Goal: Task Accomplishment & Management: Manage account settings

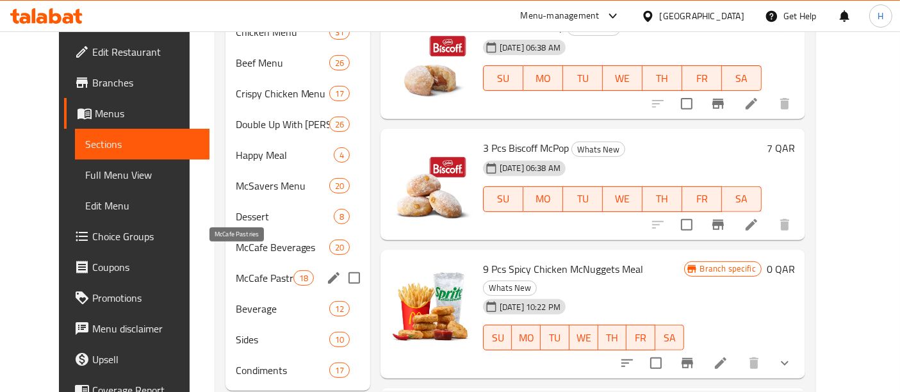
scroll to position [514, 0]
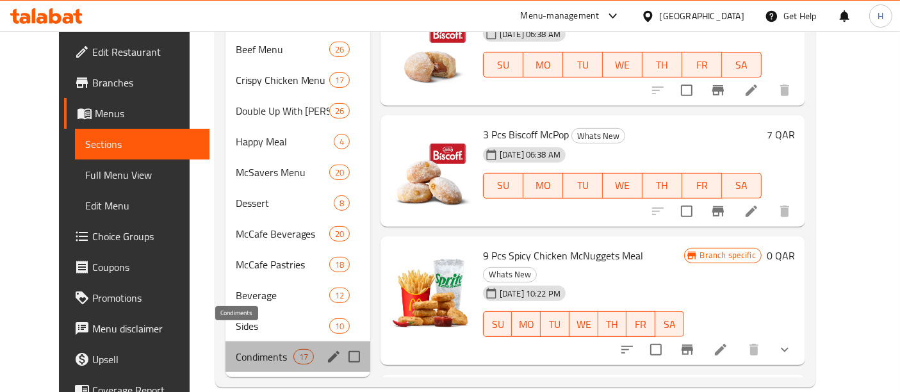
click at [251, 349] on span "Condiments" at bounding box center [265, 356] width 58 height 15
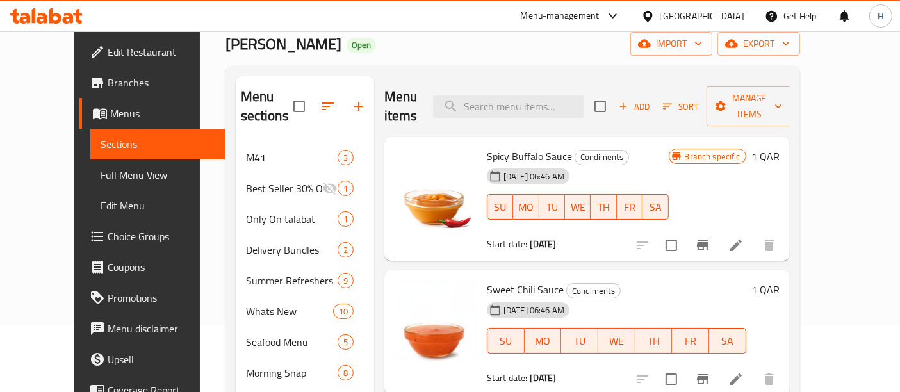
scroll to position [67, 0]
click at [652, 100] on span "Add" at bounding box center [634, 107] width 35 height 15
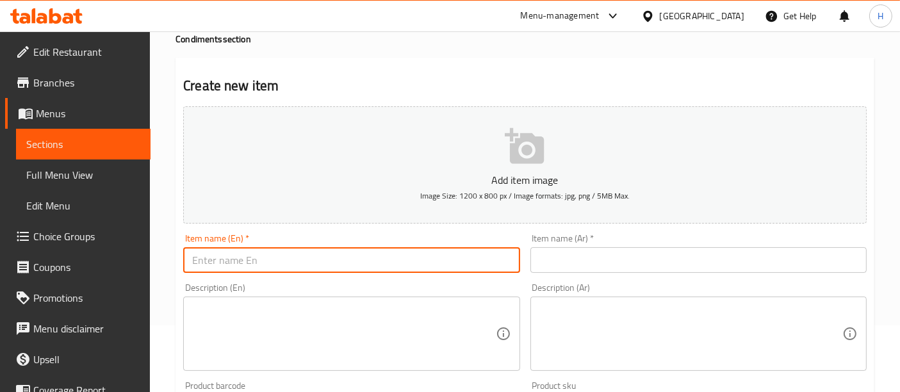
click at [355, 253] on input "text" at bounding box center [351, 260] width 336 height 26
paste input "Cinnamon & Sugar delight"
type input "Cinnamon & Sugar delight"
click at [564, 261] on input "text" at bounding box center [699, 260] width 336 height 26
paste input "مزيج السكر بالقرفة"
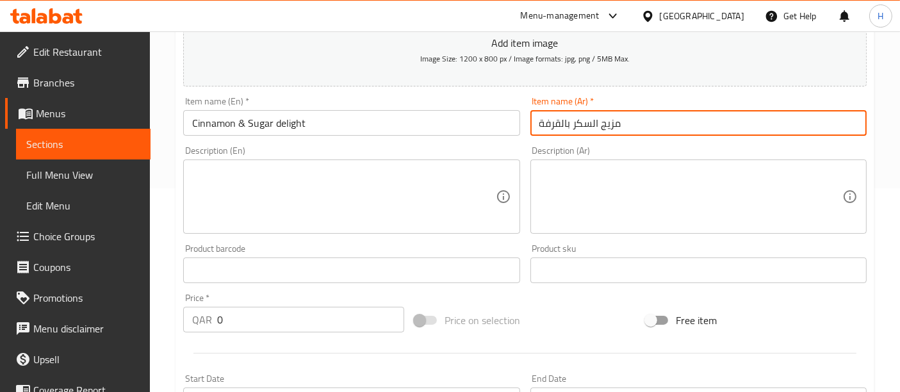
scroll to position [206, 0]
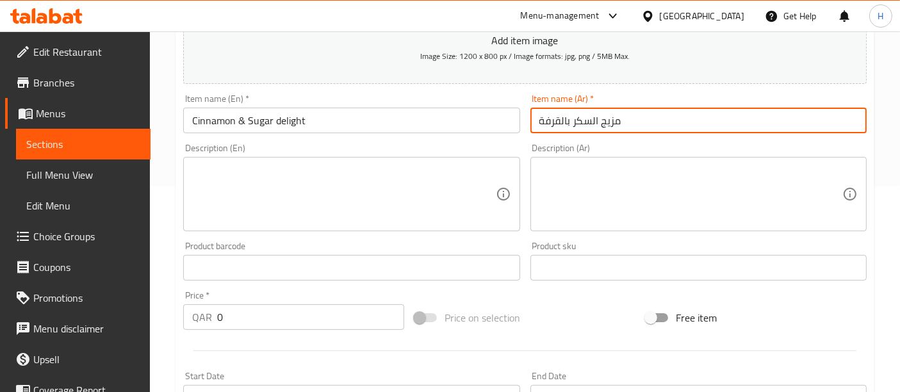
type input "مزيج السكر بالقرفة"
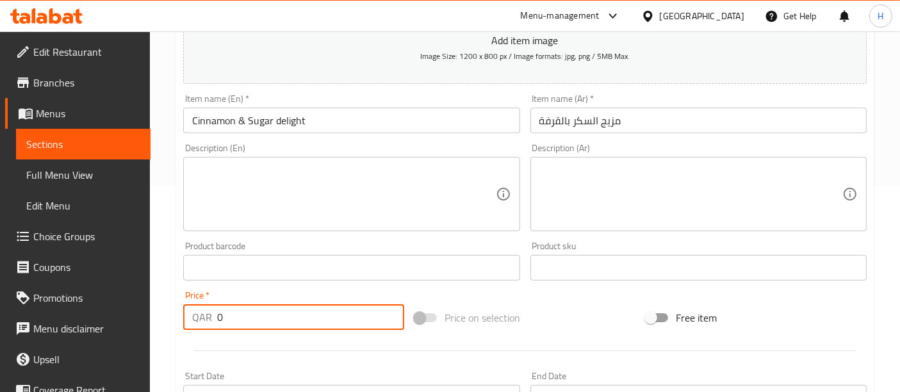
click at [242, 325] on input "0" at bounding box center [310, 317] width 187 height 26
type input "1"
click at [520, 299] on div "Add item image Image Size: 1200 x 800 px / Image formats: jpg, png / 5MB Max. I…" at bounding box center [525, 238] width 694 height 552
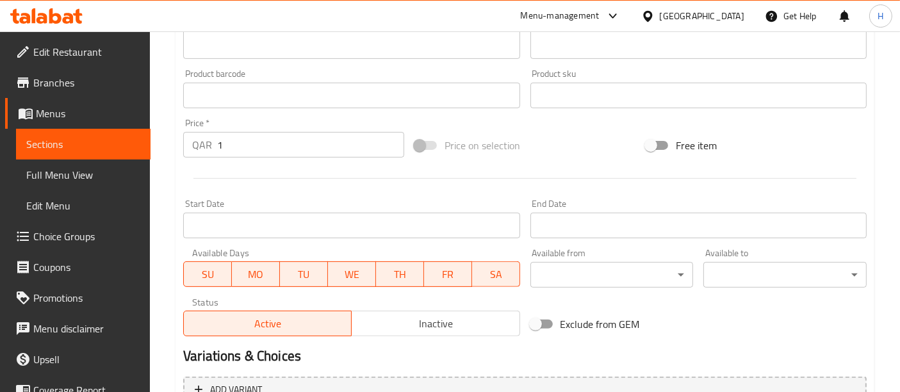
scroll to position [511, 0]
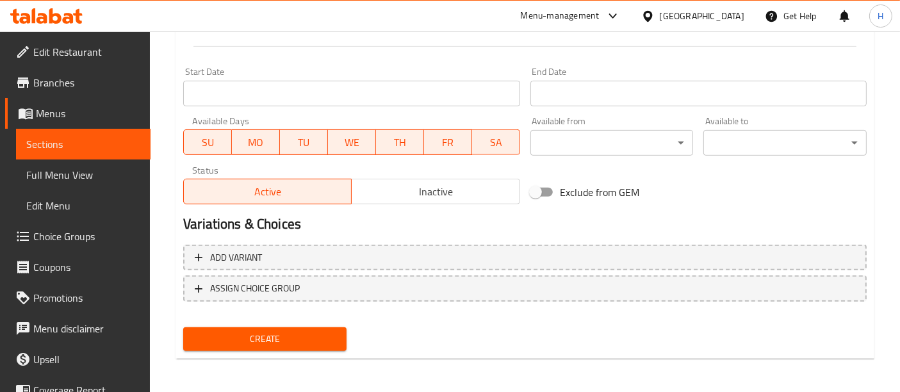
click at [282, 349] on button "Create" at bounding box center [264, 339] width 163 height 24
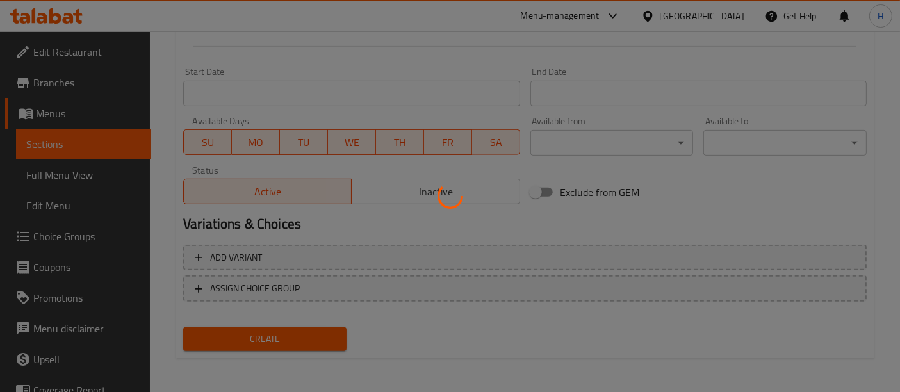
type input "0"
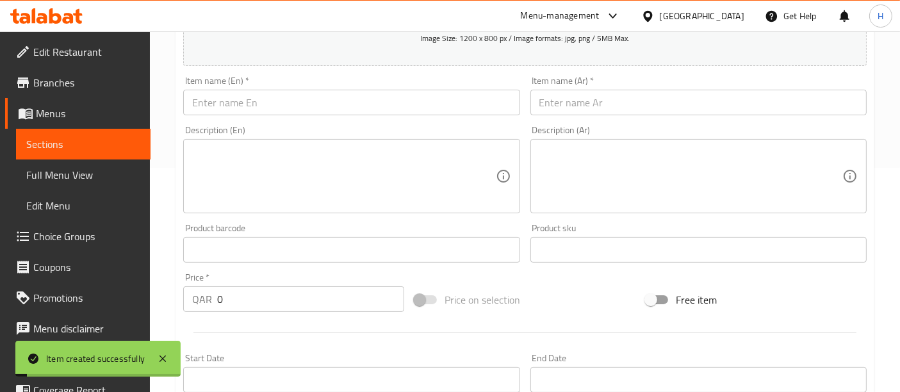
scroll to position [0, 0]
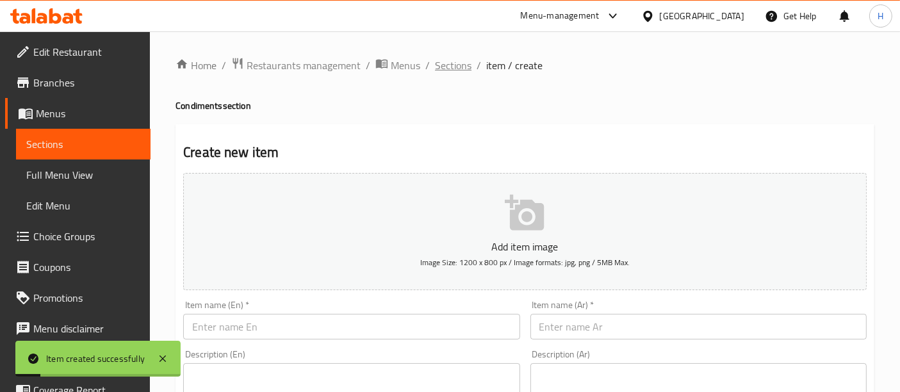
click at [450, 63] on span "Sections" at bounding box center [453, 65] width 37 height 15
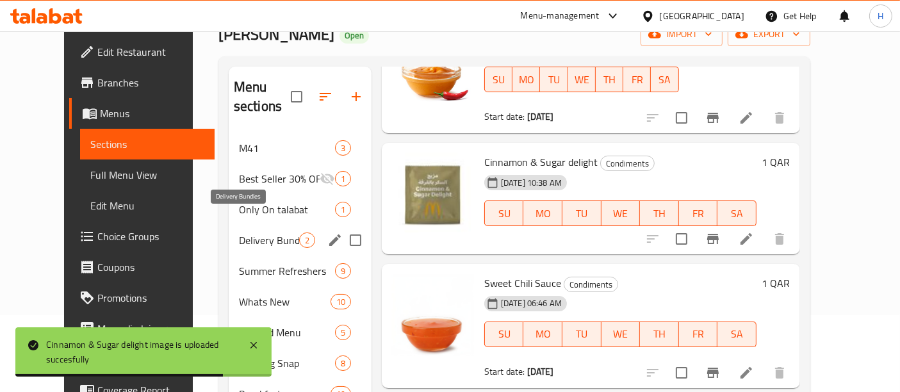
scroll to position [79, 0]
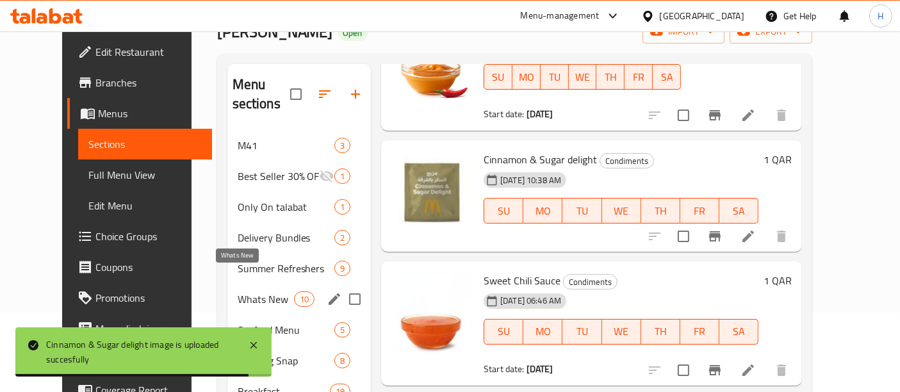
click at [252, 284] on div "Whats New 10" at bounding box center [299, 299] width 144 height 31
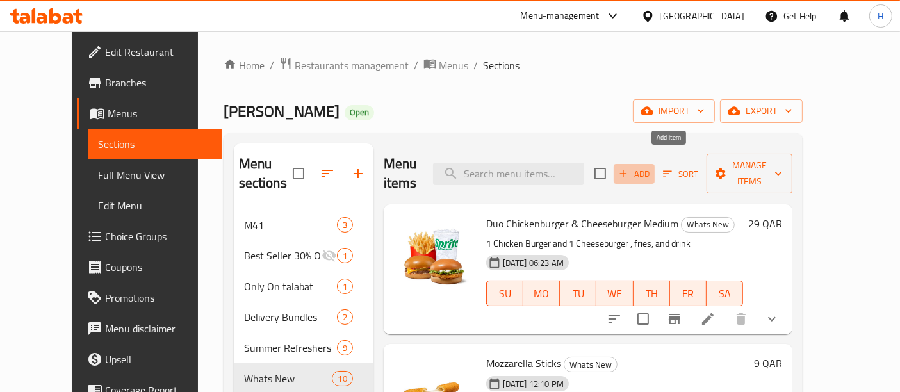
click at [652, 171] on span "Add" at bounding box center [634, 174] width 35 height 15
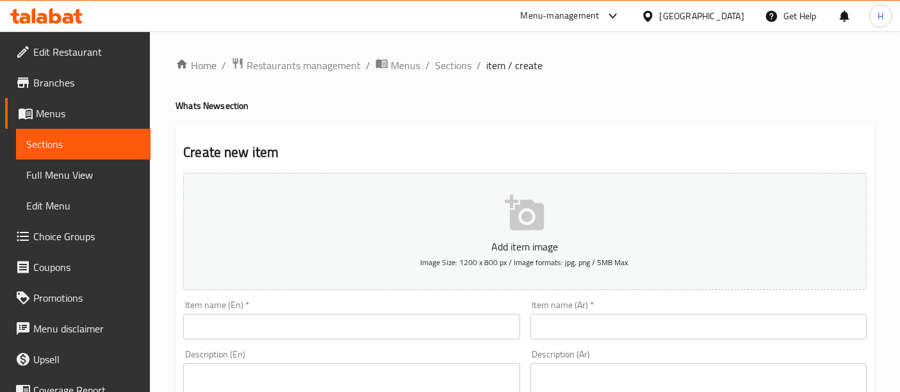
click at [261, 336] on input "text" at bounding box center [351, 327] width 336 height 26
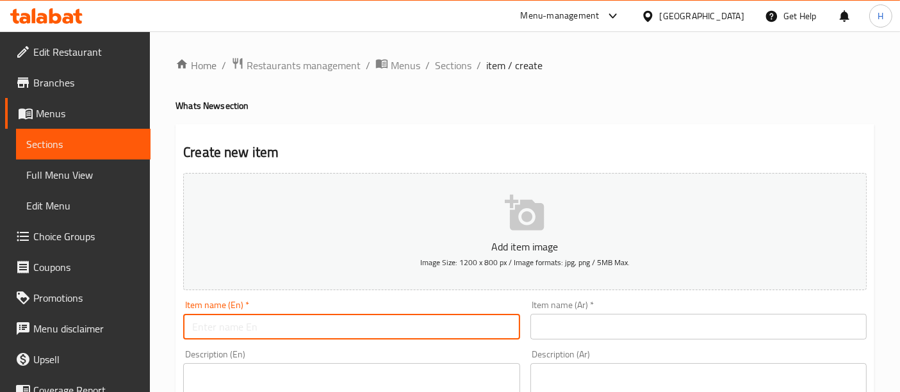
paste input "Churros"
type input "Churros"
click at [564, 335] on input "text" at bounding box center [699, 327] width 336 height 26
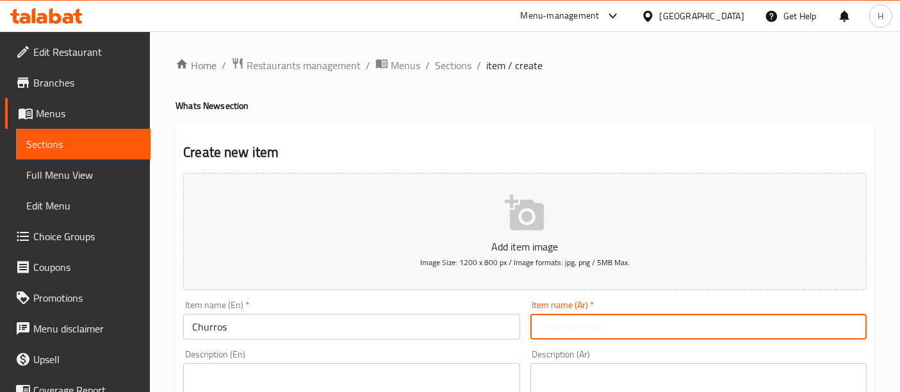
paste input "تشوروز"
type input "تشوروز"
paste textarea "Crispy exterior and soft, doughy interior, fried to golden perfection, and serv…"
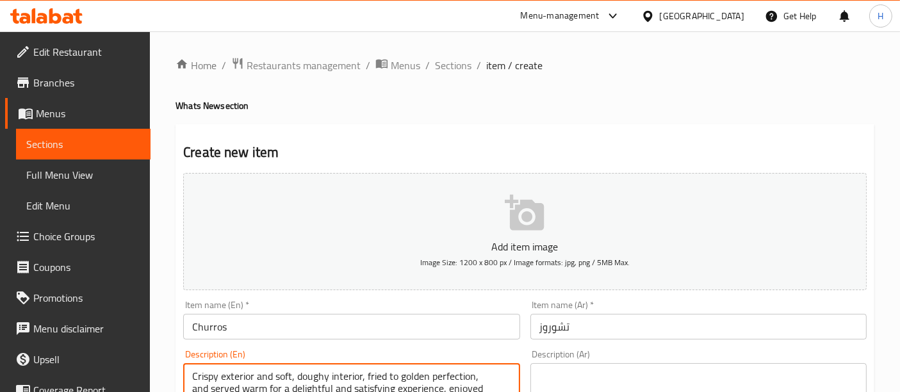
scroll to position [37, 0]
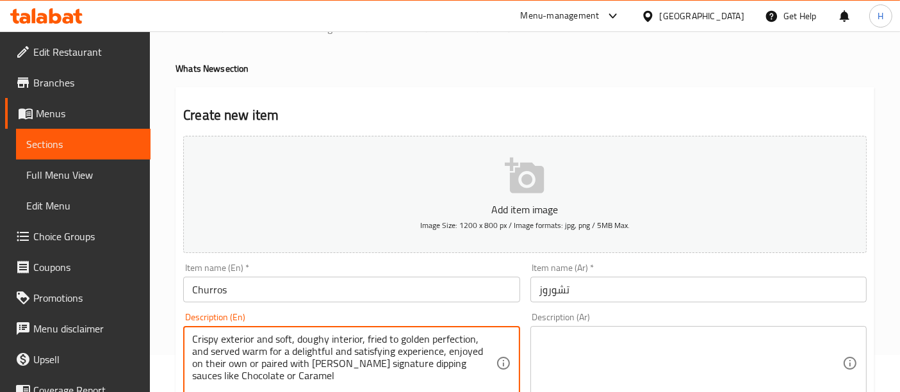
type textarea "Crispy exterior and soft, doughy interior, fried to golden perfection, and serv…"
click at [582, 338] on textarea at bounding box center [691, 363] width 303 height 61
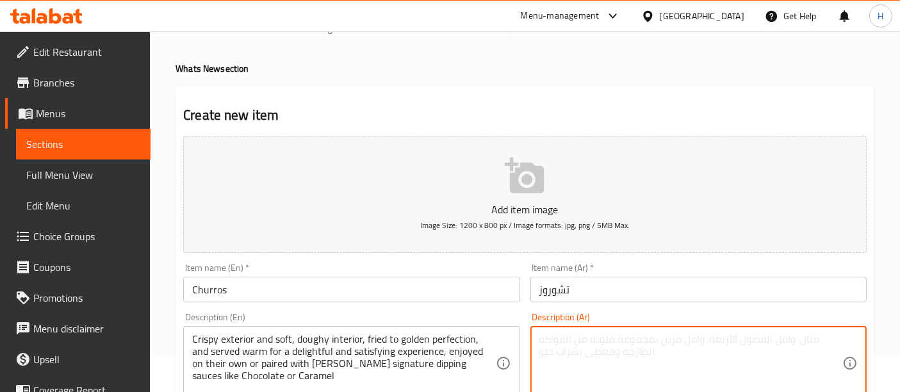
paste textarea "من الخارج مقرمش وطري من الداخل، التشوروز تُقدم دافئة لتجربة ممتعة ومرضية ، يمكن…"
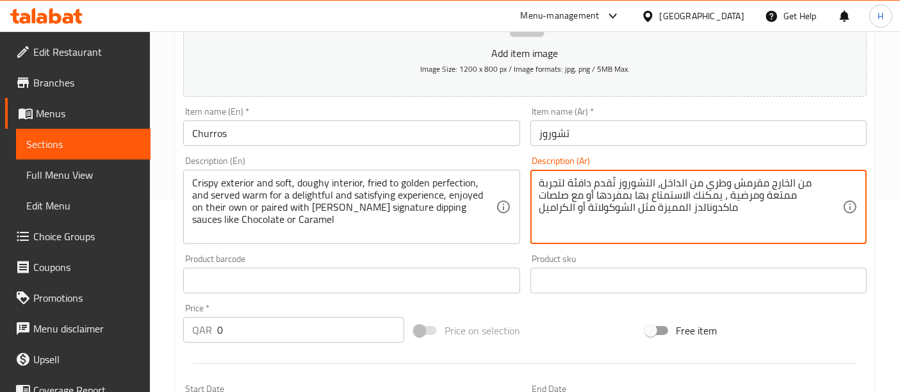
scroll to position [276, 0]
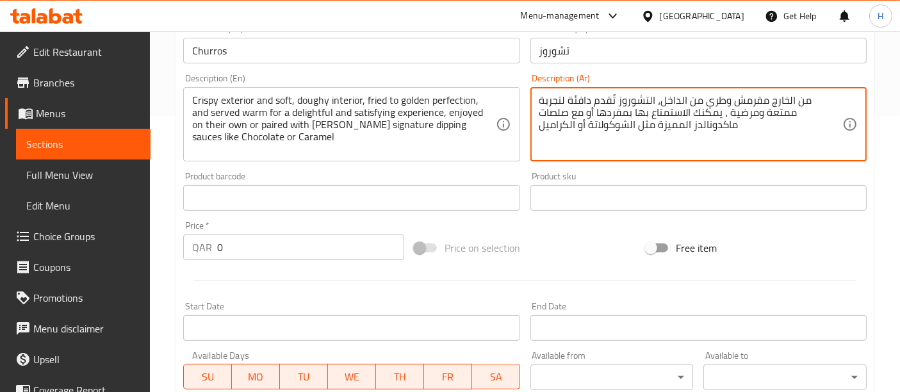
type textarea "من الخارج مقرمش وطري من الداخل، التشوروز تُقدم دافئة لتجربة ممتعة ومرضية ، يمكن…"
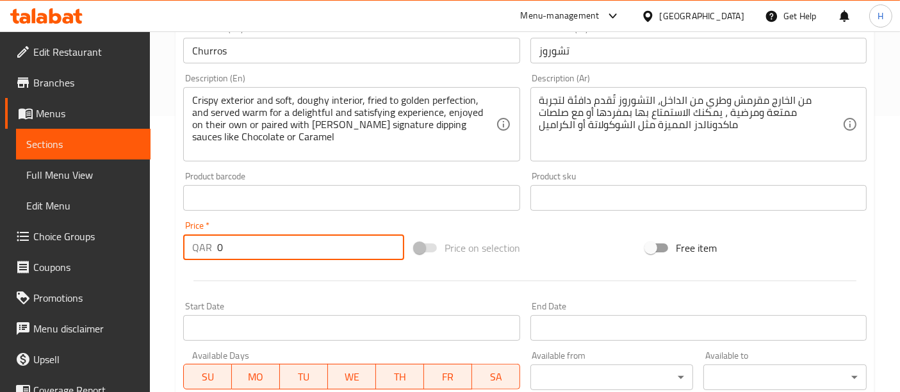
click at [279, 251] on input "0" at bounding box center [310, 248] width 187 height 26
type input "6"
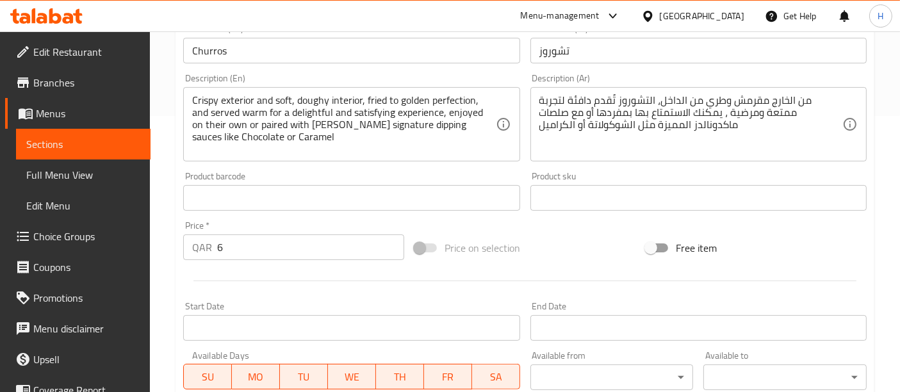
click at [536, 244] on div "Price on selection" at bounding box center [524, 248] width 231 height 35
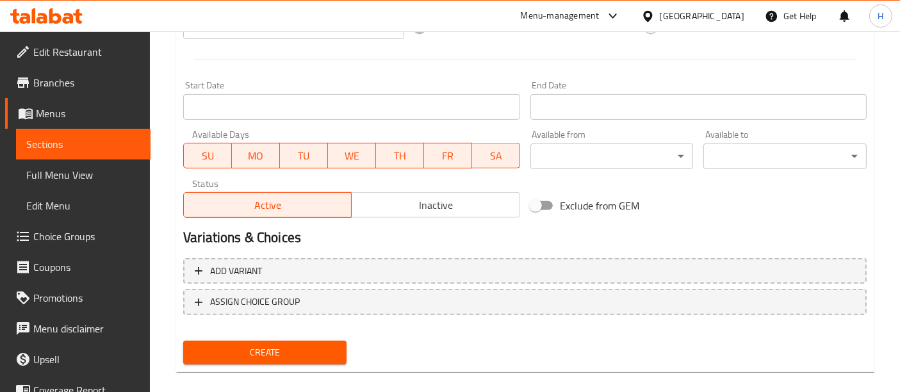
scroll to position [511, 0]
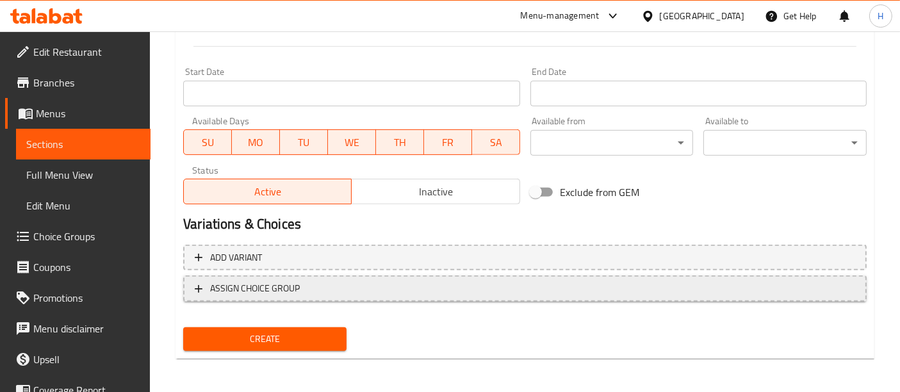
click at [294, 285] on span "ASSIGN CHOICE GROUP" at bounding box center [255, 289] width 90 height 16
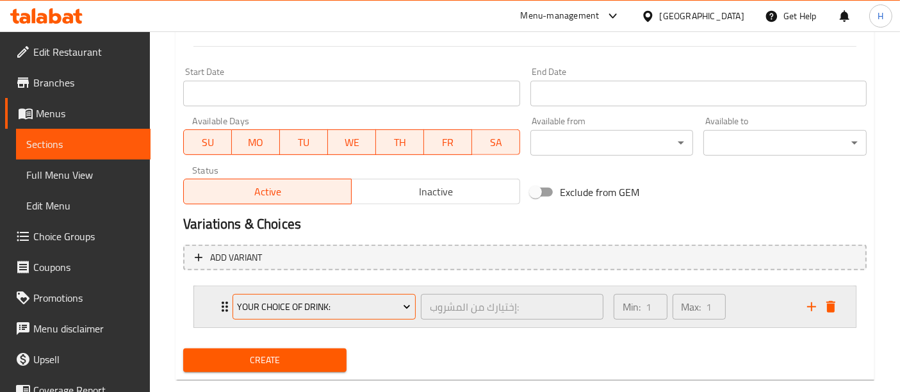
click at [319, 302] on span "Your Choice Of Drink:" at bounding box center [325, 307] width 174 height 16
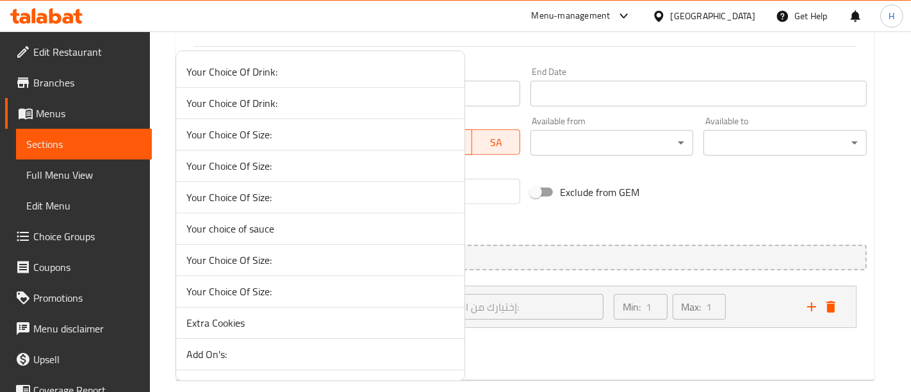
click at [326, 217] on li "Your choice of sauce" at bounding box center [320, 228] width 288 height 31
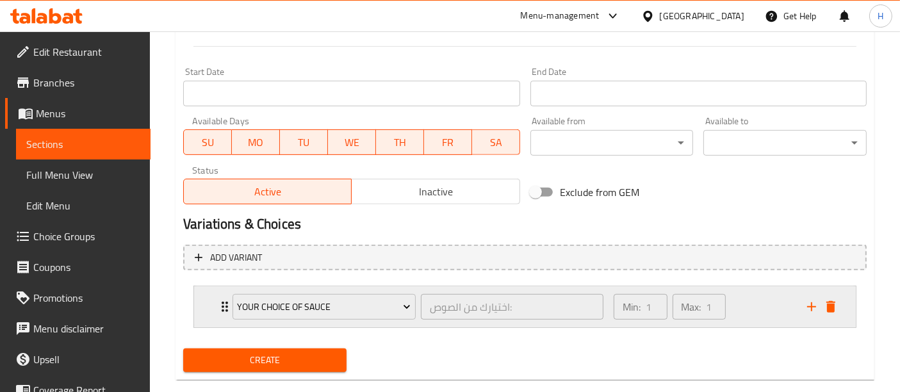
click at [778, 301] on div "Min: 1 ​ Max: 1 ​" at bounding box center [703, 306] width 194 height 41
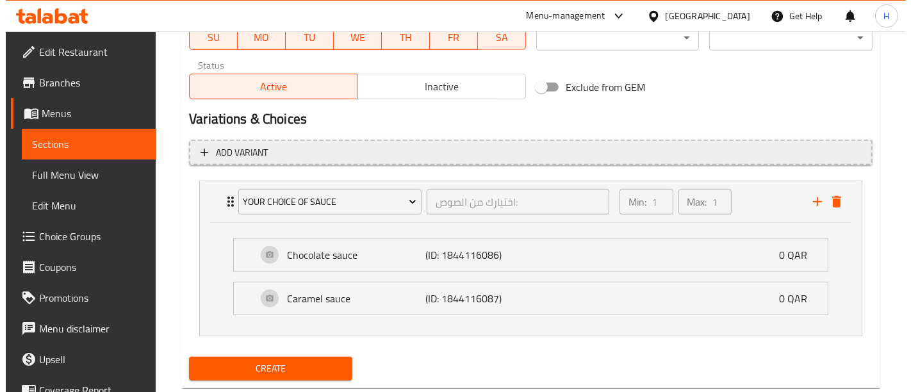
scroll to position [616, 0]
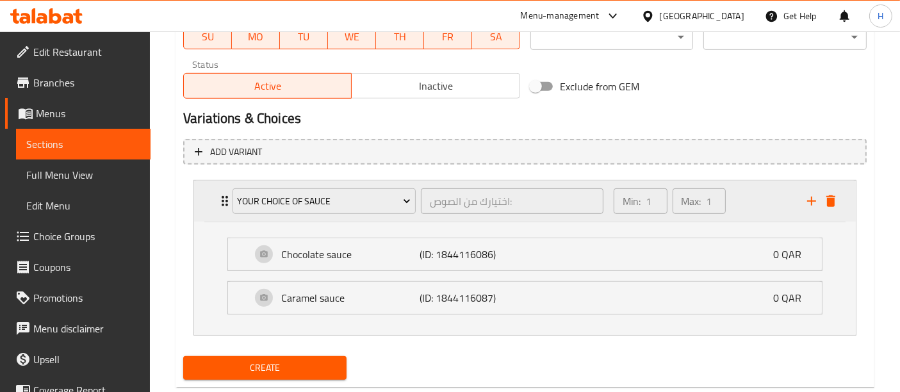
click at [814, 201] on icon "add" at bounding box center [811, 201] width 15 height 15
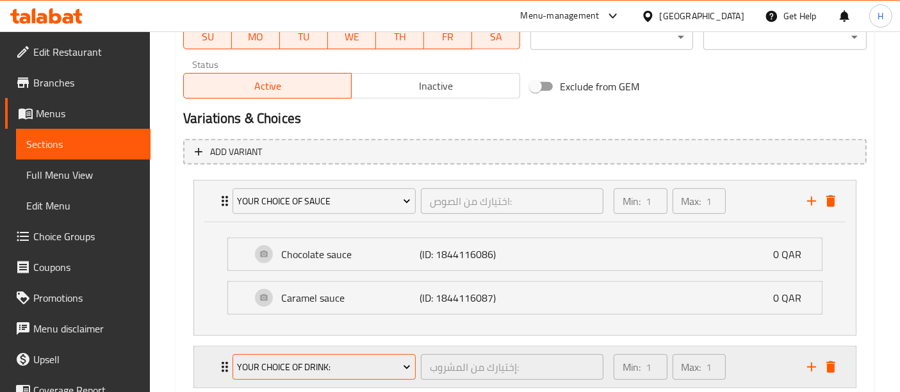
click at [327, 363] on span "Your Choice Of Drink:" at bounding box center [325, 367] width 174 height 16
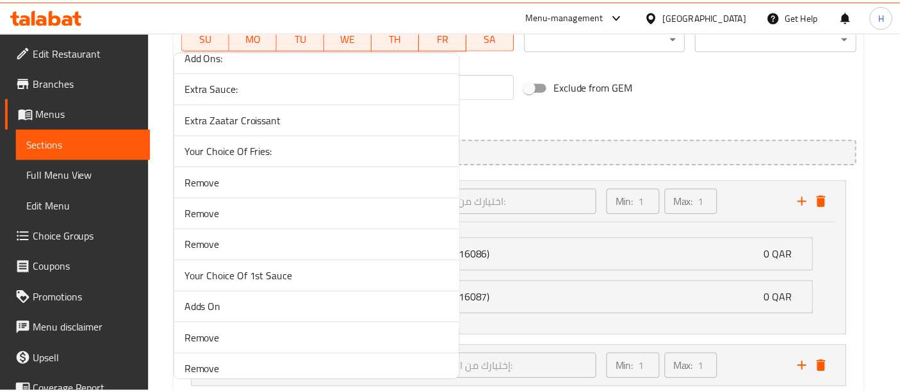
scroll to position [9751, 0]
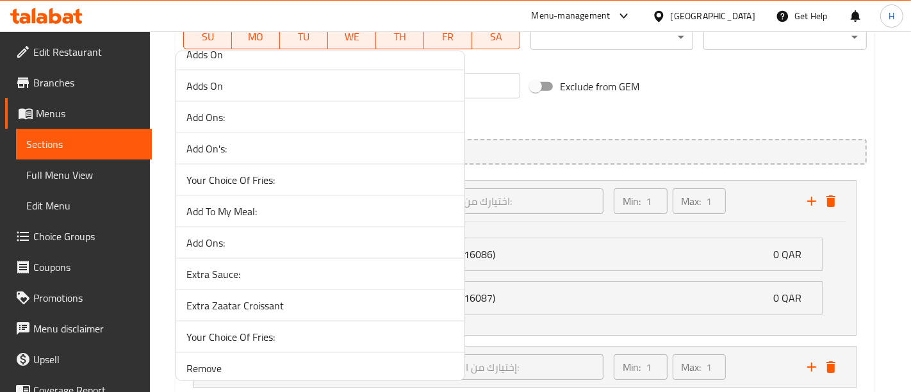
click at [304, 267] on span "Extra Sauce:" at bounding box center [320, 274] width 268 height 15
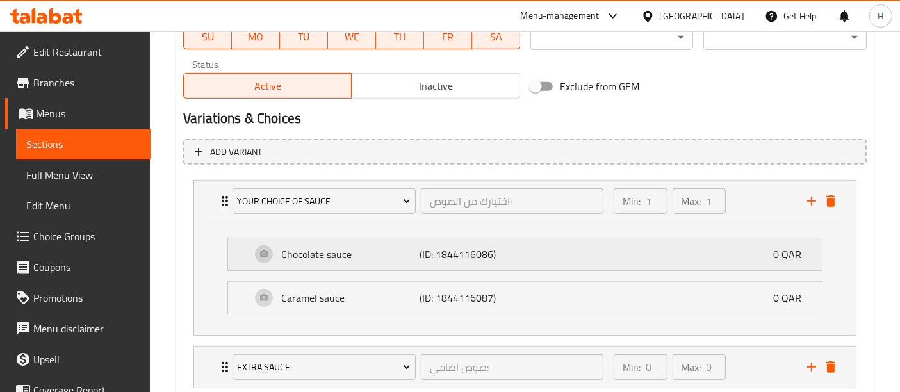
scroll to position [697, 0]
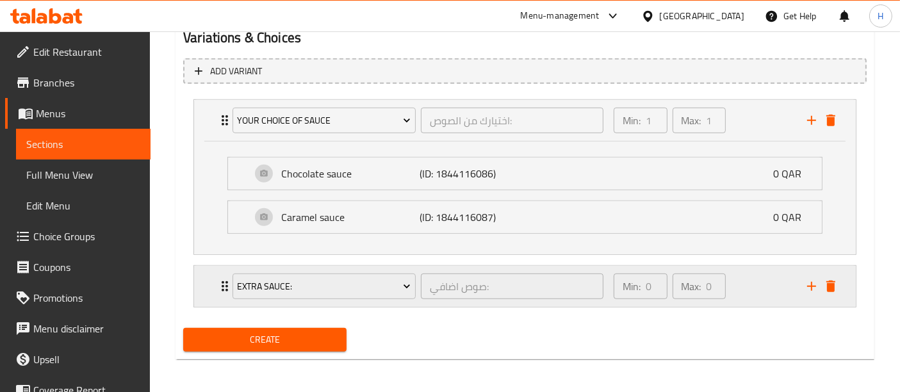
click at [752, 295] on div "Min: 0 ​ Max: 0 ​" at bounding box center [703, 286] width 194 height 41
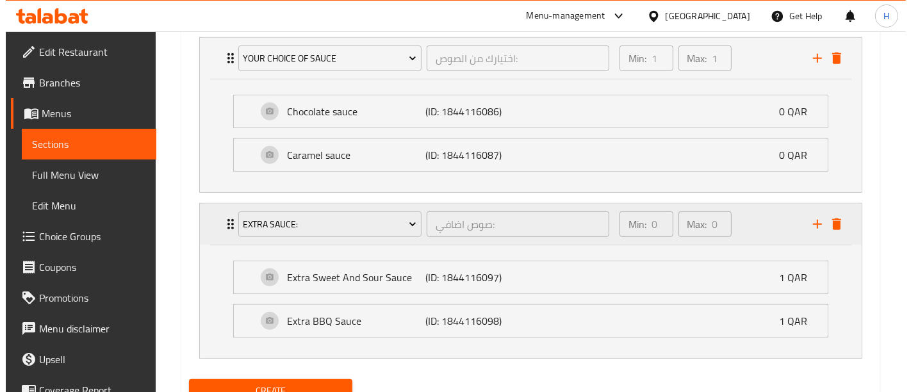
scroll to position [767, 0]
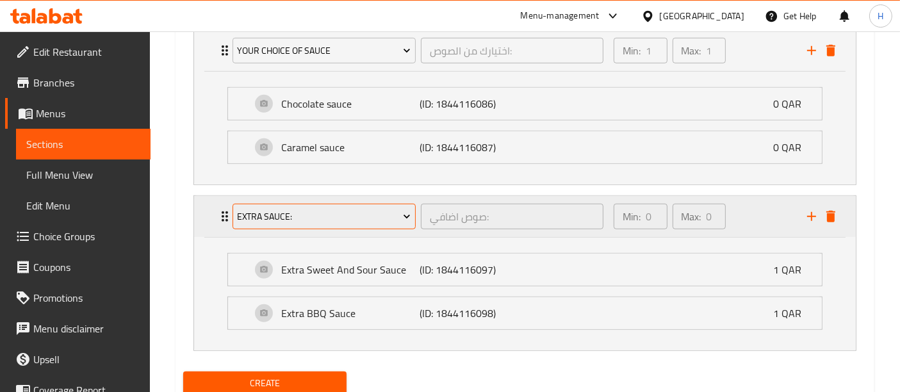
click at [322, 215] on span "Extra Sauce:" at bounding box center [325, 217] width 174 height 16
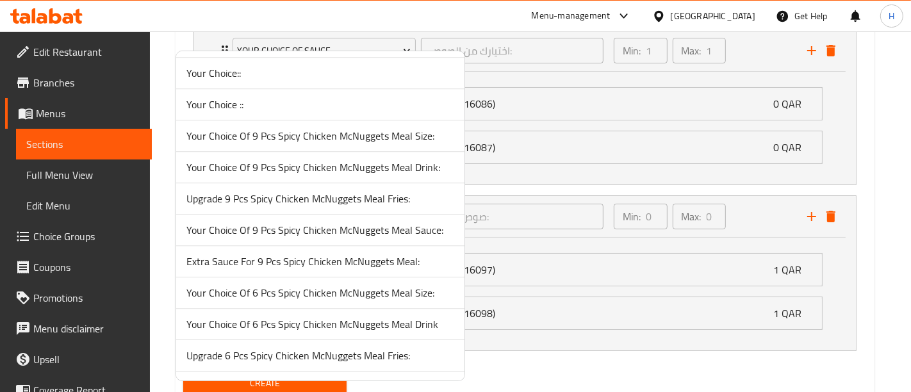
scroll to position [5286, 0]
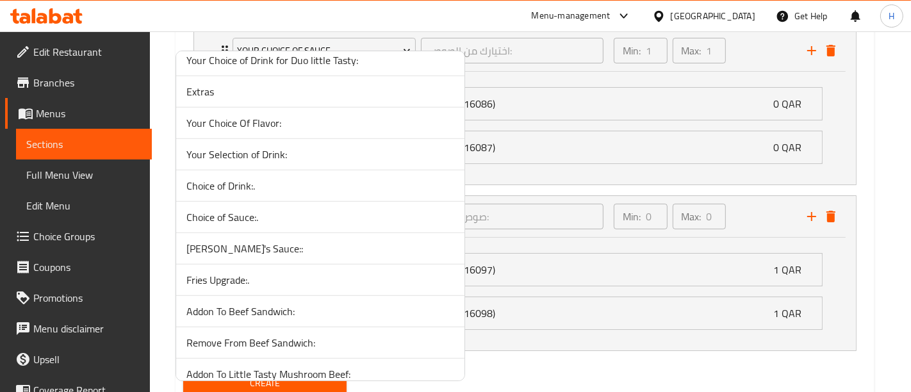
click at [315, 233] on li "[PERSON_NAME]'s Sauce::" at bounding box center [320, 248] width 288 height 31
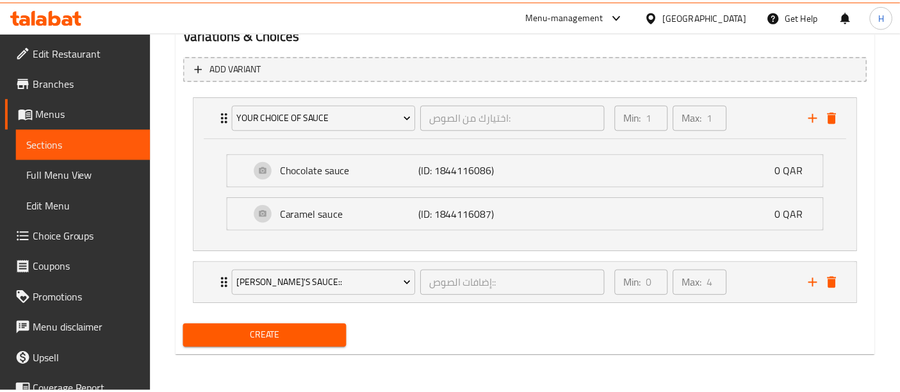
scroll to position [697, 0]
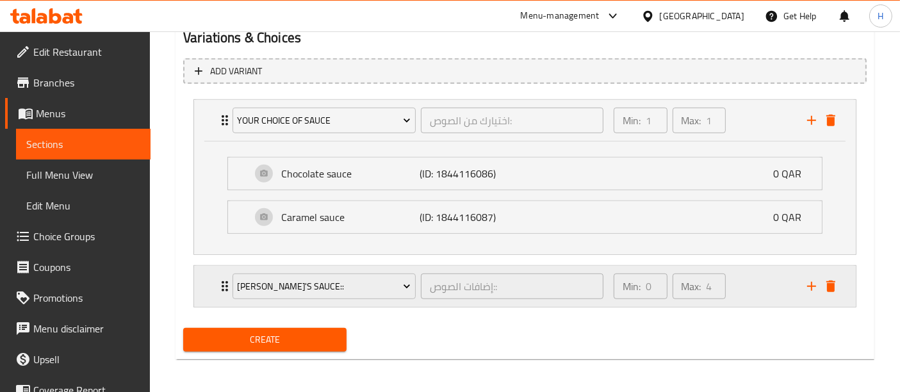
click at [754, 277] on div "Min: 0 ​ Max: 4 ​" at bounding box center [703, 286] width 194 height 41
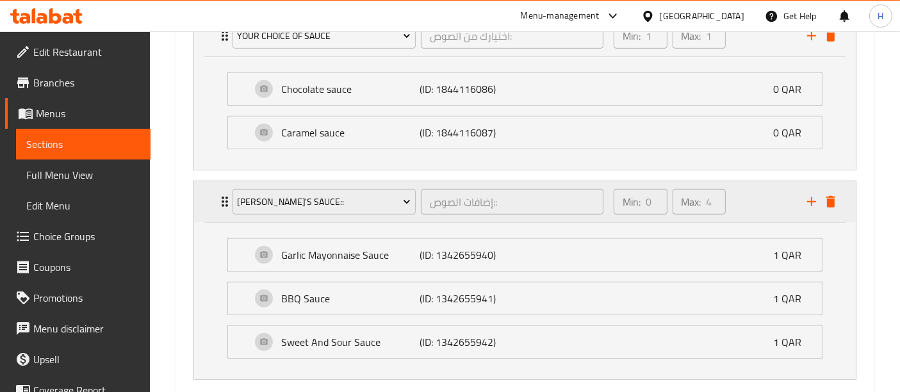
scroll to position [783, 0]
click at [835, 210] on div "[PERSON_NAME]'s Sauce:: إضافات الصوص:: ​ Min: 0 ​ Max: 4 ​" at bounding box center [528, 200] width 623 height 41
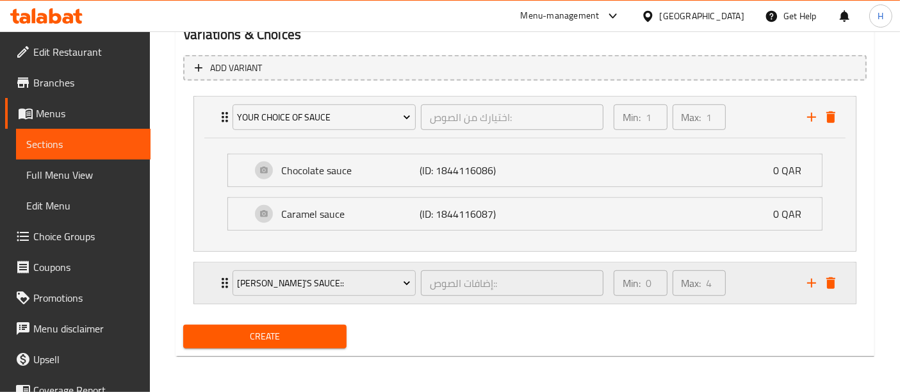
scroll to position [697, 0]
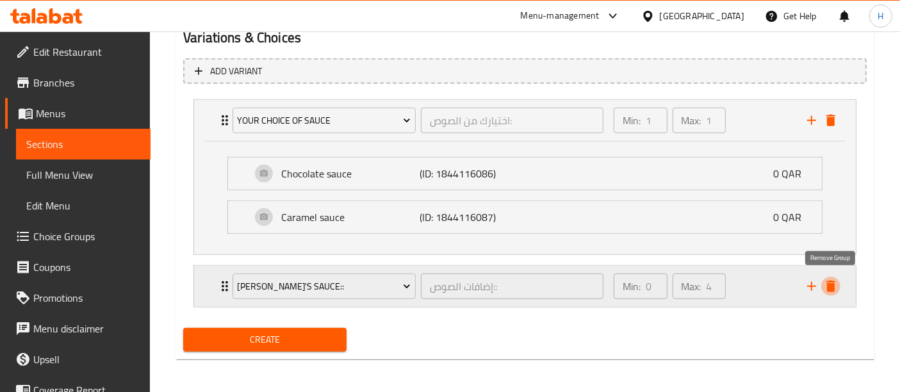
click at [837, 289] on icon "delete" at bounding box center [830, 286] width 15 height 15
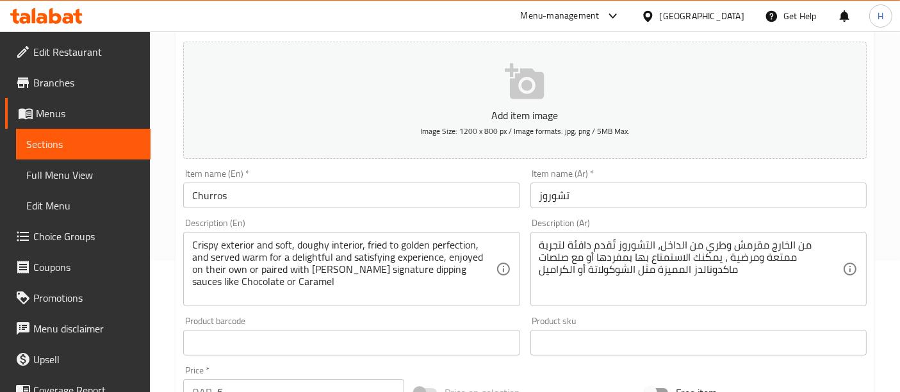
scroll to position [645, 0]
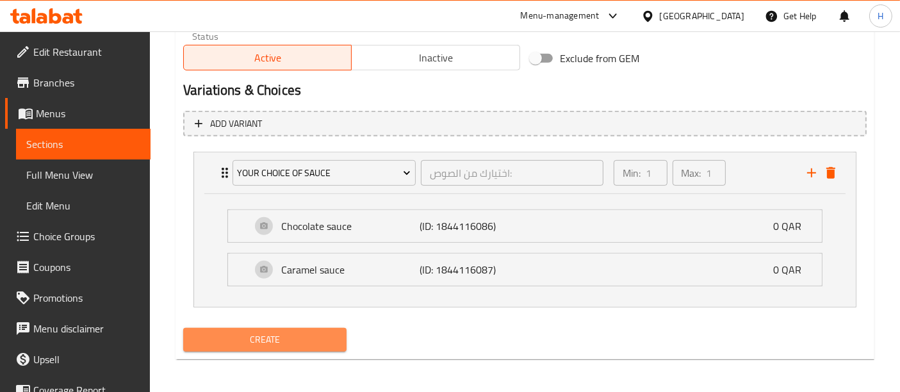
click at [260, 347] on button "Create" at bounding box center [264, 340] width 163 height 24
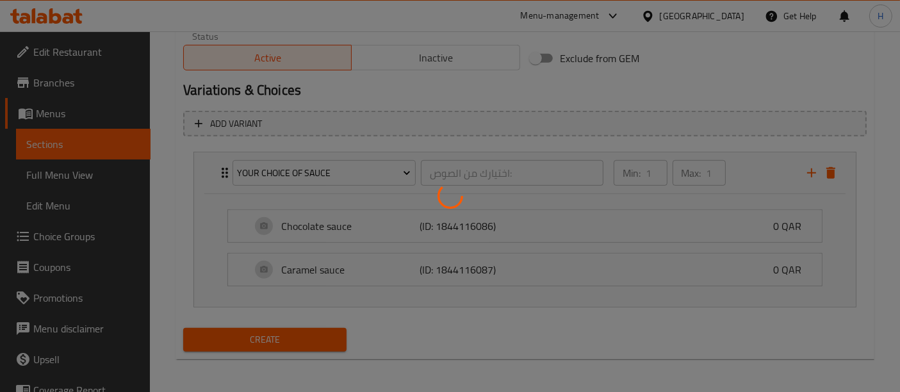
type input "0"
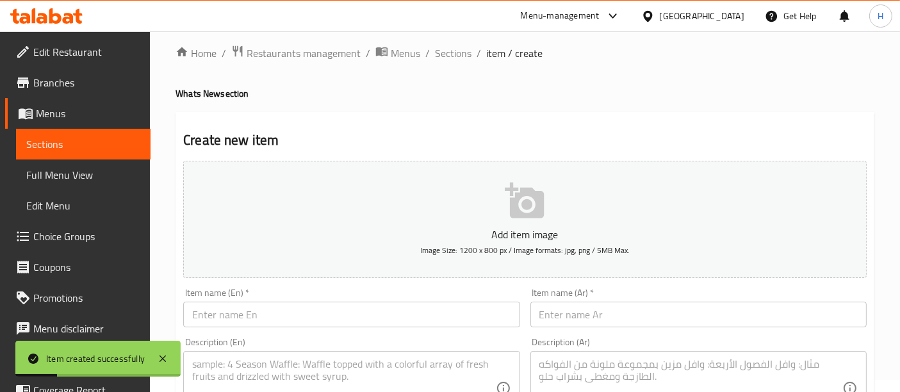
scroll to position [0, 0]
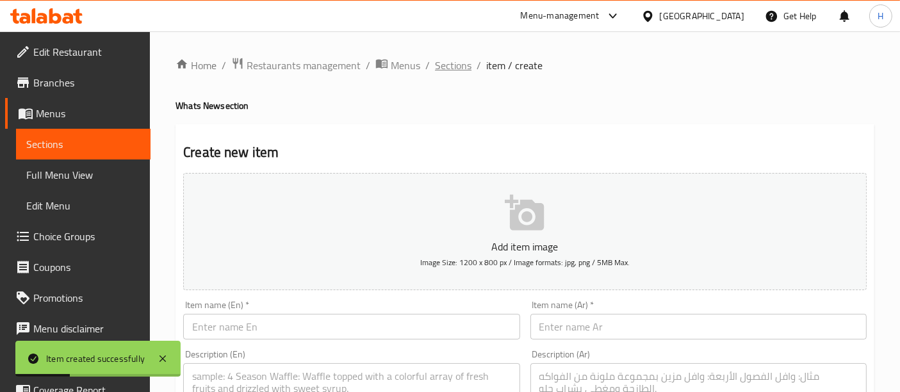
click at [458, 58] on span "Sections" at bounding box center [453, 65] width 37 height 15
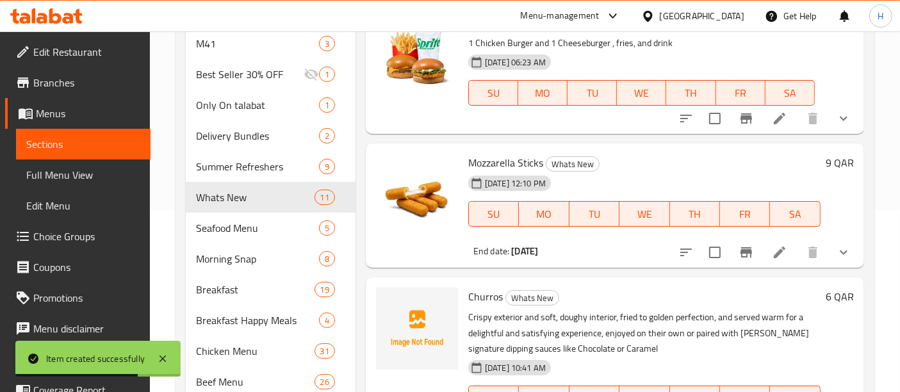
scroll to position [104, 0]
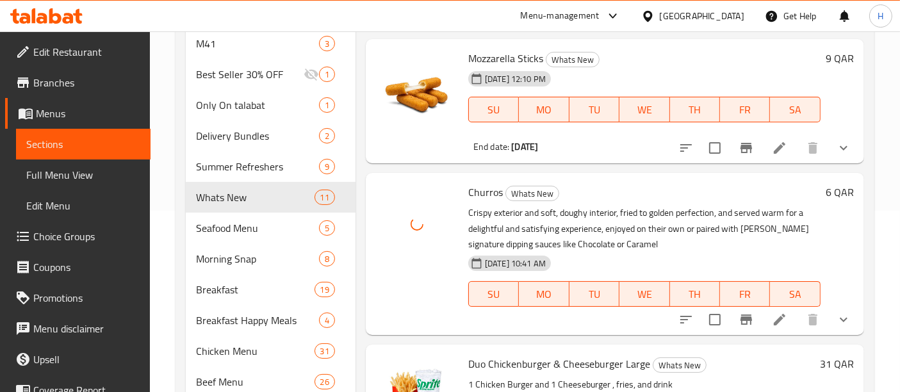
click at [880, 235] on div "Home / Restaurants management / Menus / Sections [PERSON_NAME] Open import expo…" at bounding box center [525, 298] width 750 height 896
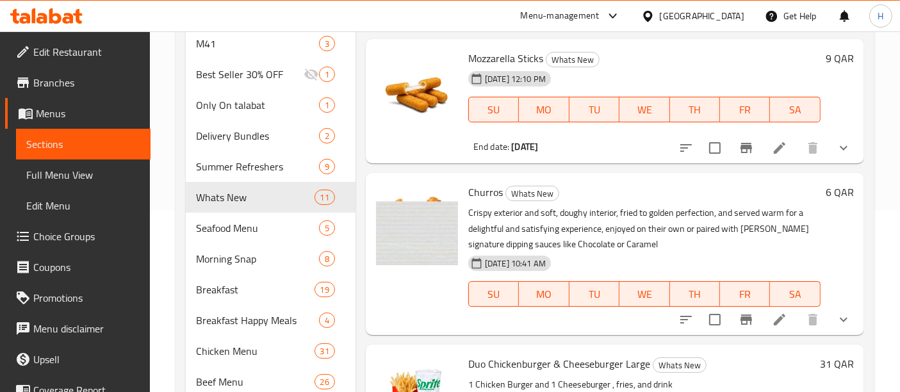
click at [52, 230] on span "Choice Groups" at bounding box center [86, 236] width 107 height 15
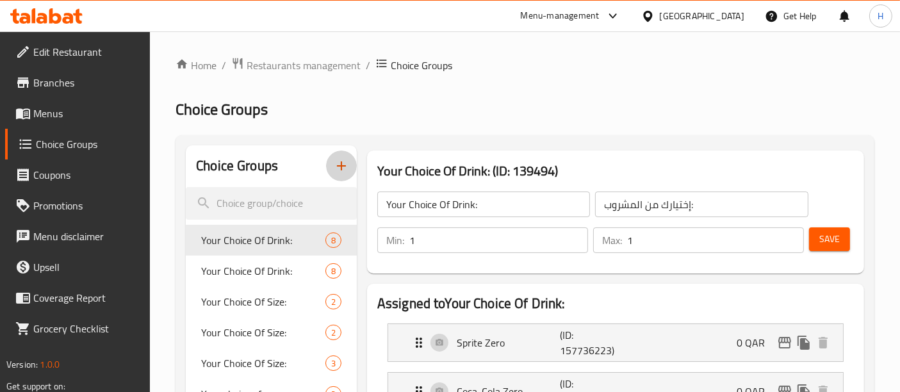
click at [343, 161] on icon "button" at bounding box center [341, 165] width 15 height 15
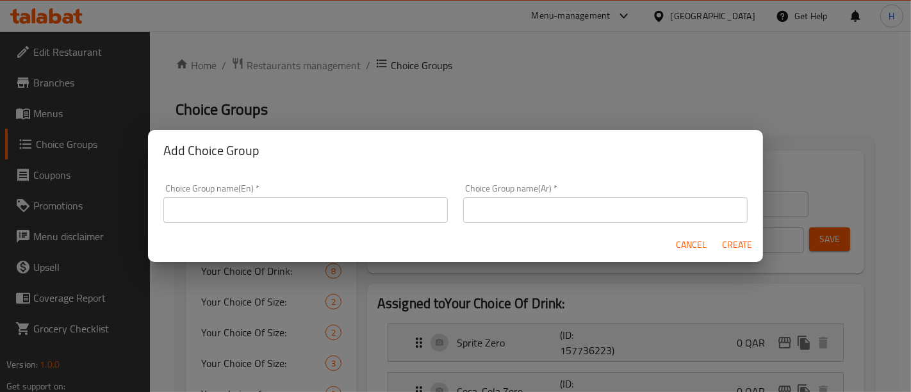
click at [408, 215] on input "text" at bounding box center [305, 210] width 285 height 26
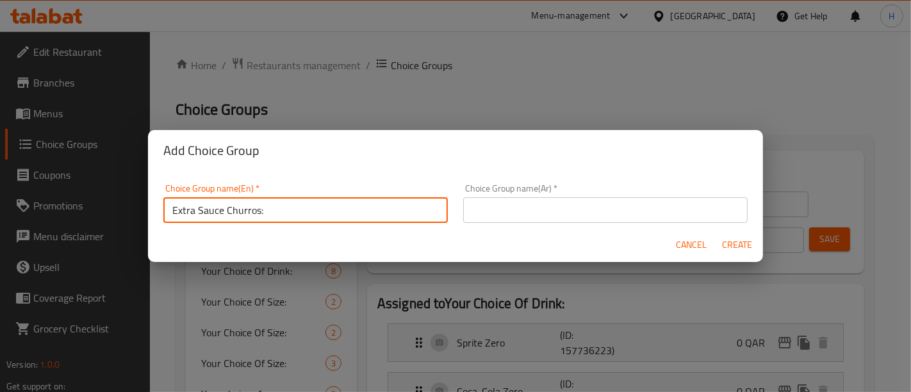
type input "Extra Sauce Churros:"
click at [494, 213] on input "text" at bounding box center [605, 210] width 285 height 26
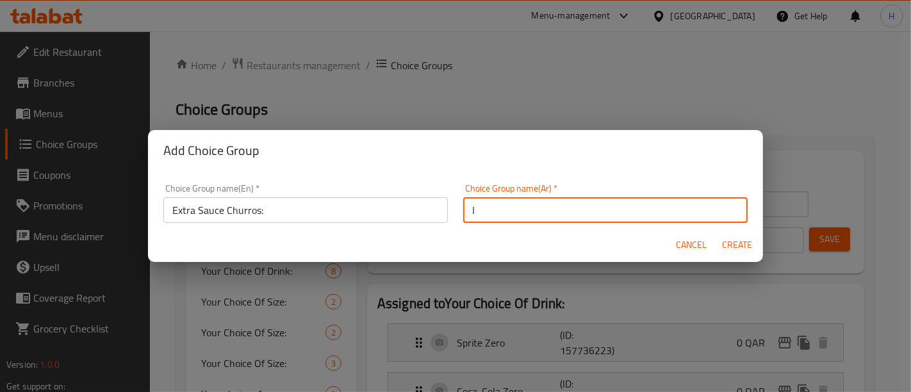
type input "اضافات:"
click at [732, 242] on span "Create" at bounding box center [737, 245] width 31 height 16
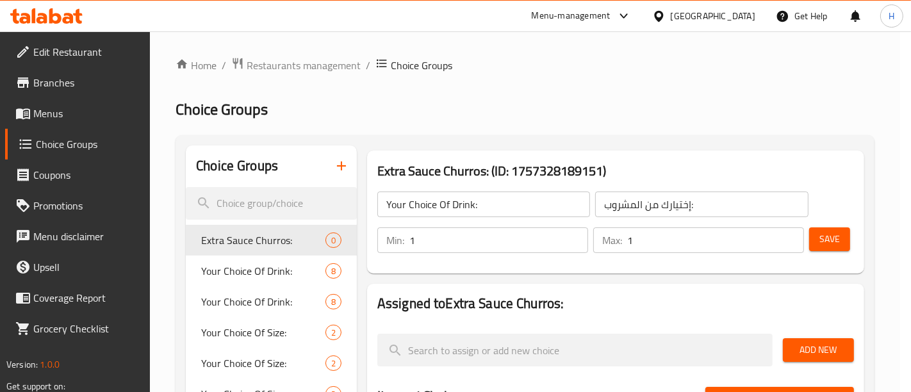
type input "Extra Sauce Churros:"
type input "اضافات:"
type input "0"
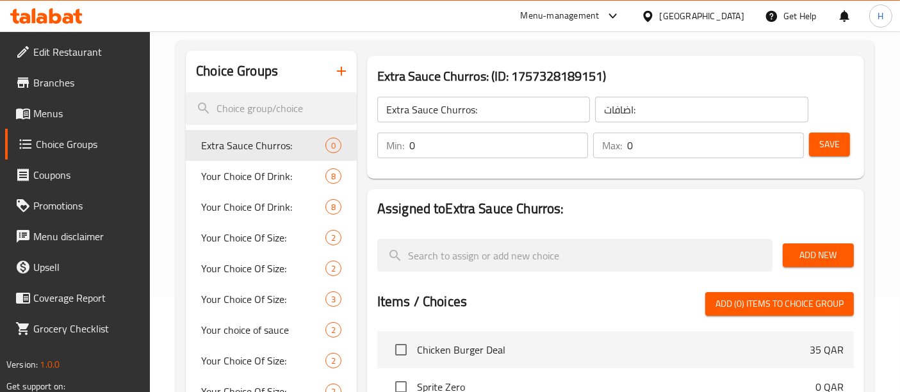
scroll to position [90, 0]
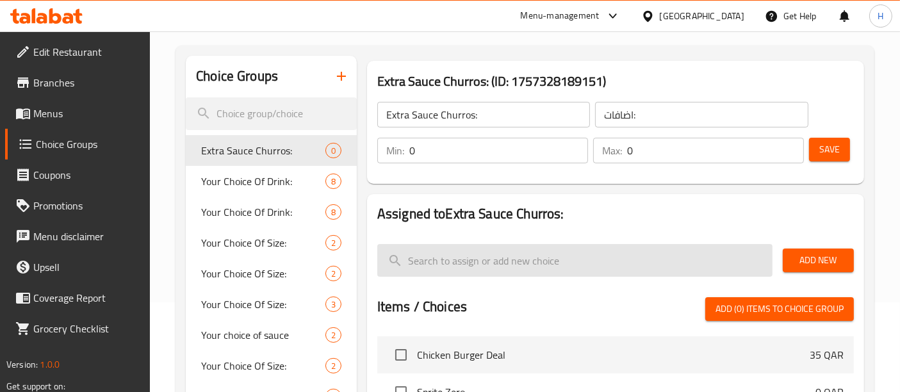
click at [589, 262] on input "search" at bounding box center [574, 260] width 395 height 33
type input "ؤ"
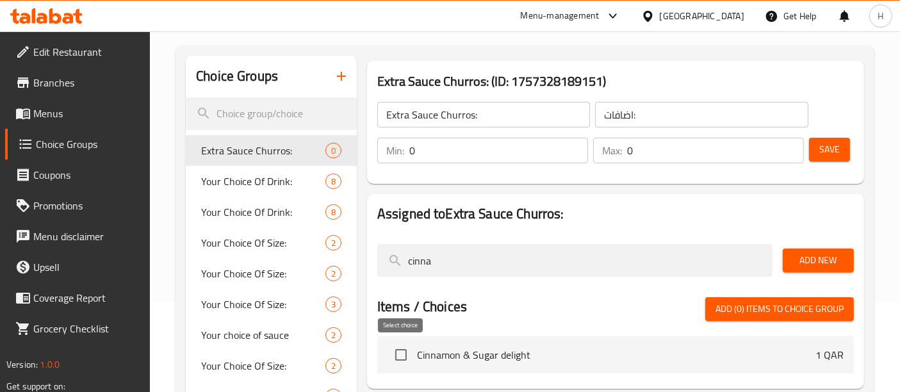
type input "cinna"
click at [406, 358] on input "checkbox" at bounding box center [401, 355] width 27 height 27
checkbox input "true"
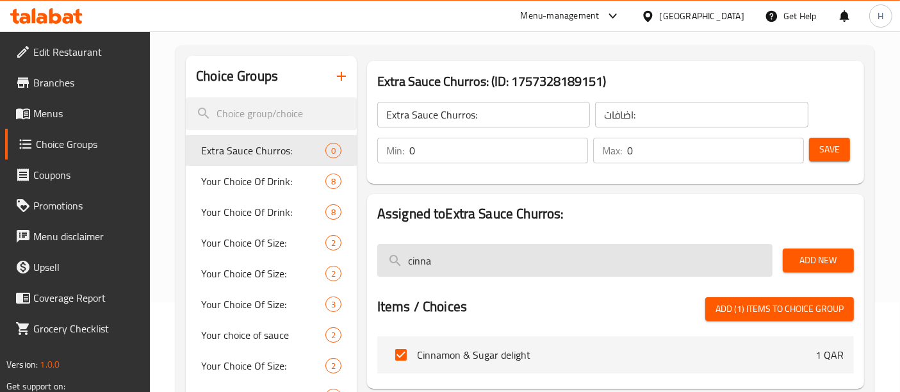
click at [477, 256] on input "cinna" at bounding box center [574, 260] width 395 height 33
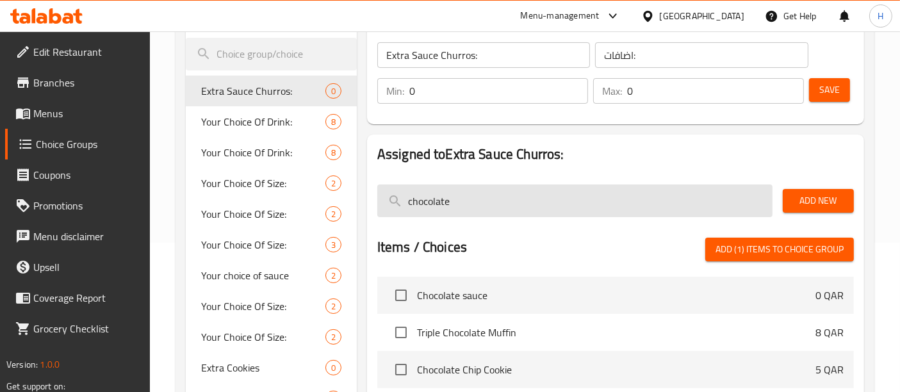
scroll to position [152, 0]
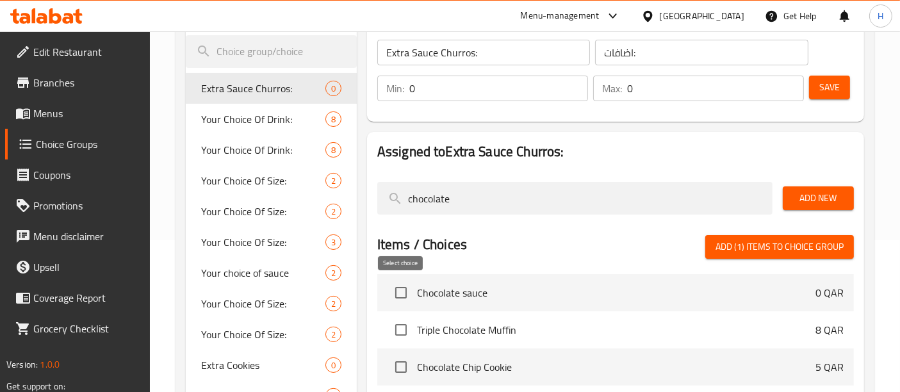
type input "chocolate"
drag, startPoint x: 402, startPoint y: 290, endPoint x: 488, endPoint y: 226, distance: 107.1
click at [488, 226] on div "Assigned to Extra Sauce Churros: chocolate Add New Items / Choices Add (1) item…" at bounding box center [615, 323] width 497 height 383
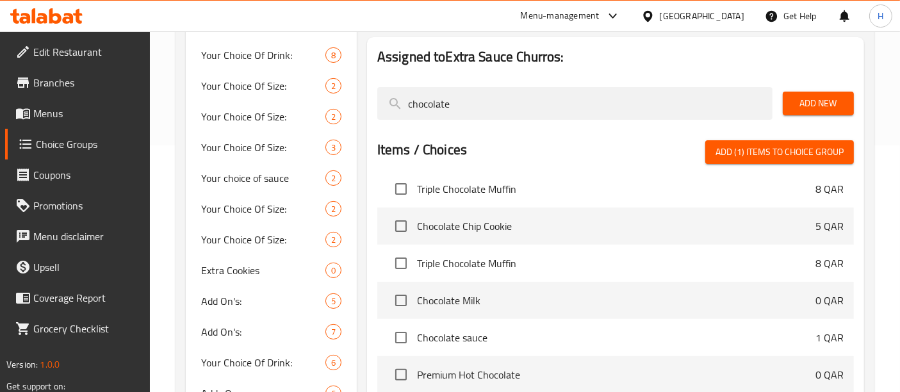
scroll to position [135, 0]
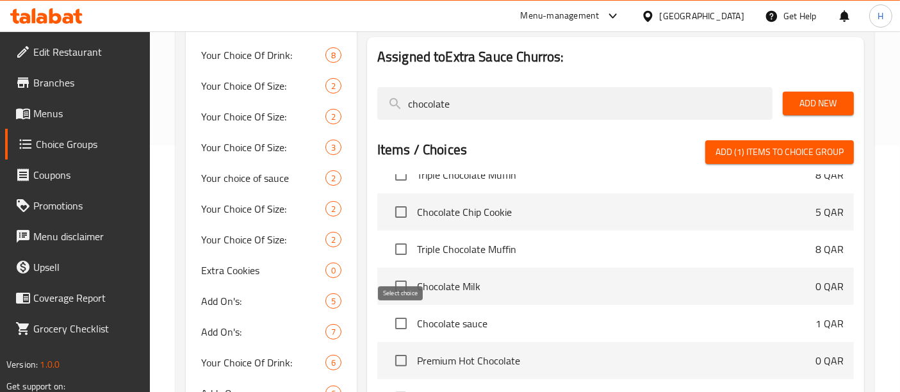
click at [402, 323] on input "checkbox" at bounding box center [401, 323] width 27 height 27
checkbox input "true"
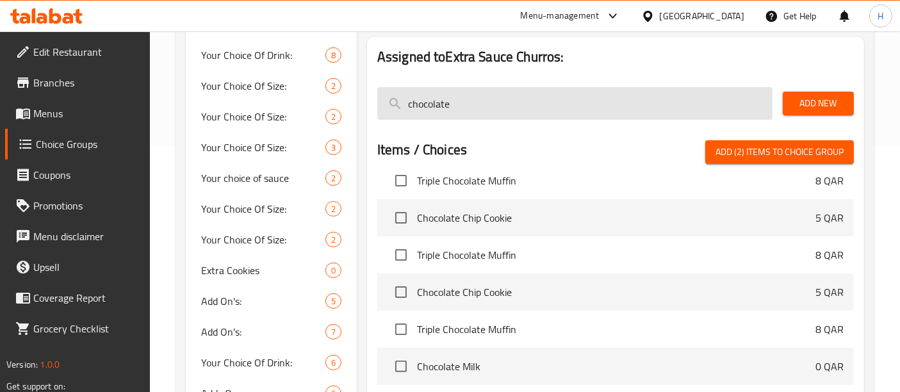
click at [475, 108] on input "chocolate" at bounding box center [574, 103] width 395 height 33
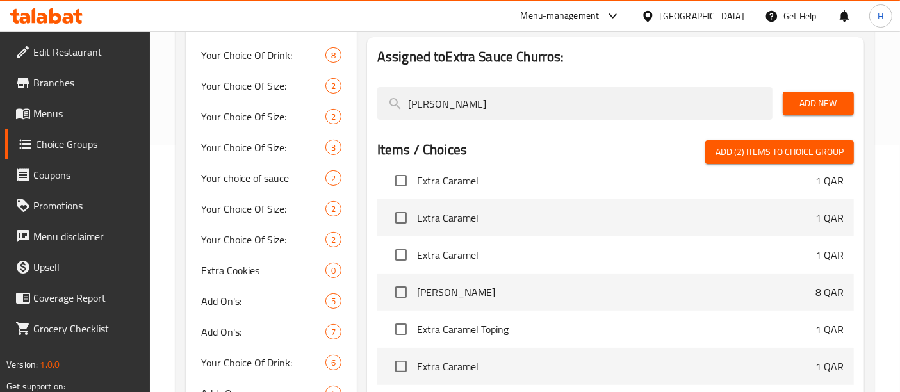
type input "[PERSON_NAME]"
click at [401, 183] on input "checkbox" at bounding box center [401, 180] width 27 height 27
click at [797, 146] on span "Add (3) items to choice group" at bounding box center [780, 152] width 128 height 16
checkbox input "false"
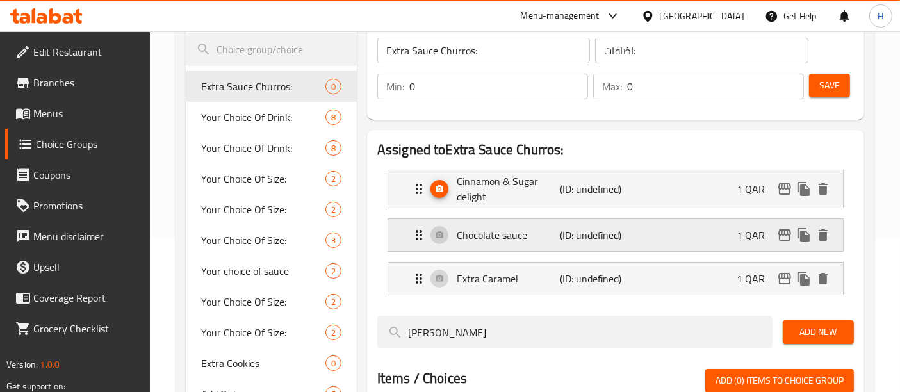
scroll to position [60, 0]
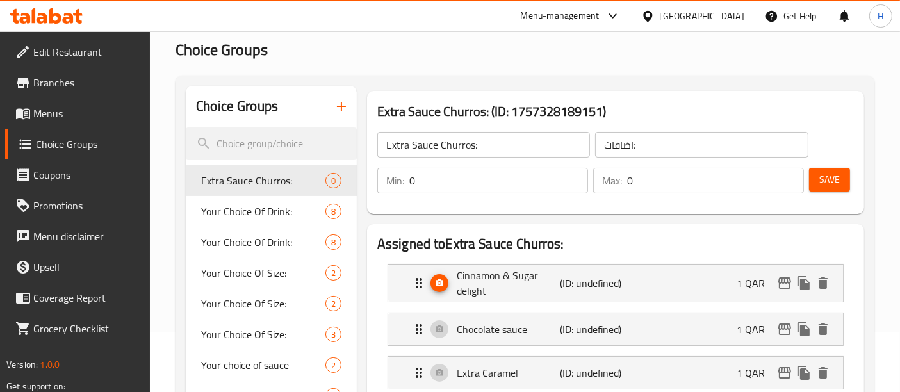
click at [539, 153] on input "Extra Sauce Churros:" at bounding box center [483, 145] width 213 height 26
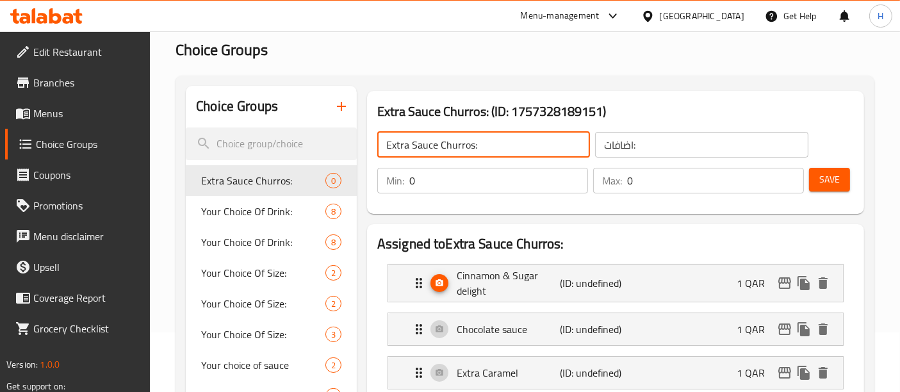
click at [539, 153] on input "Extra Sauce Churros:" at bounding box center [483, 145] width 213 height 26
click at [816, 178] on button "Save" at bounding box center [829, 180] width 41 height 24
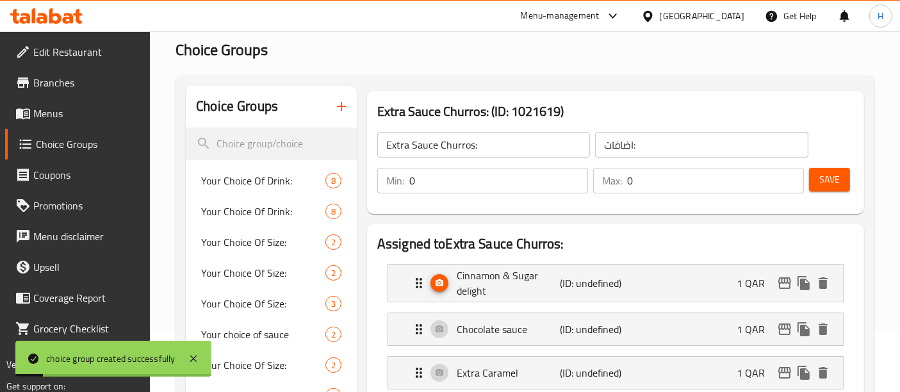
click at [49, 110] on span "Menus" at bounding box center [86, 113] width 107 height 15
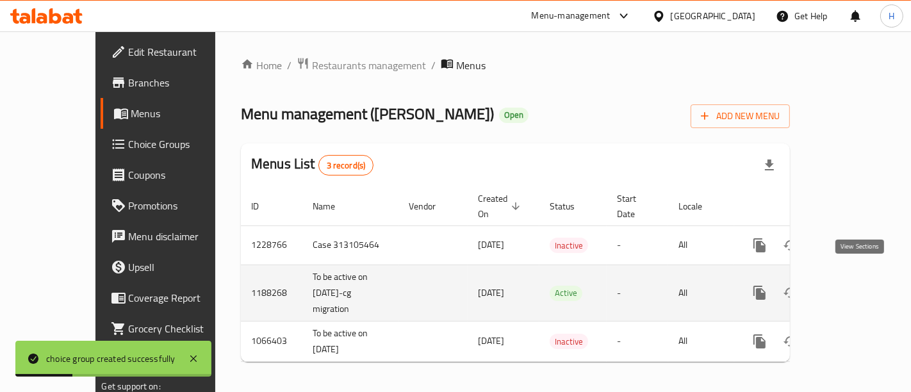
click at [858, 287] on icon "enhanced table" at bounding box center [852, 293] width 12 height 12
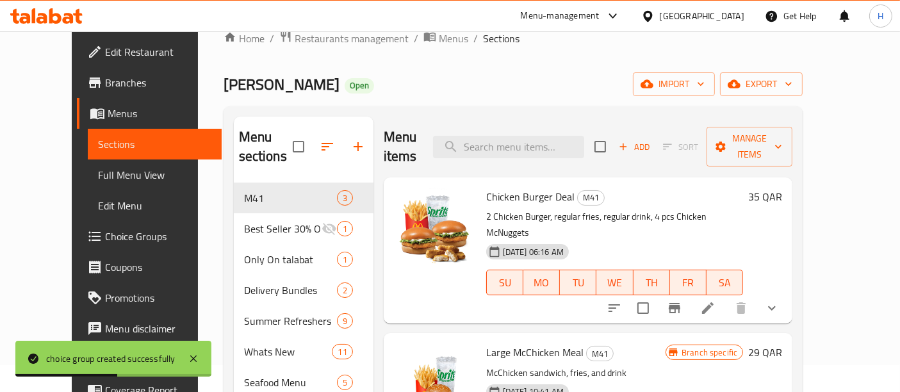
scroll to position [26, 0]
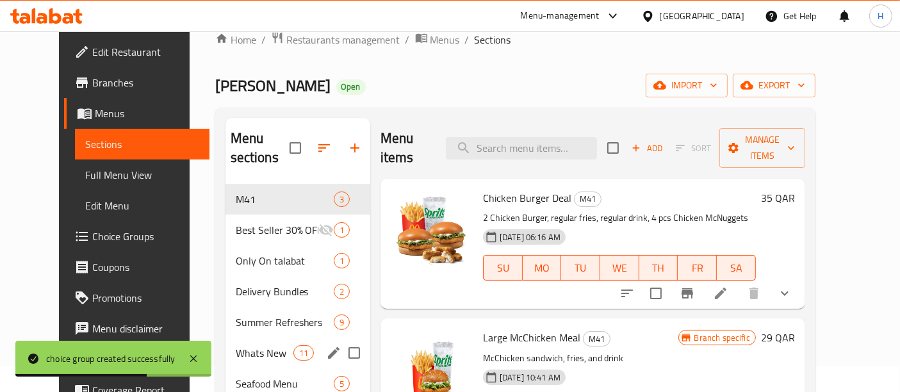
click at [226, 343] on div "Whats New 11" at bounding box center [298, 353] width 145 height 31
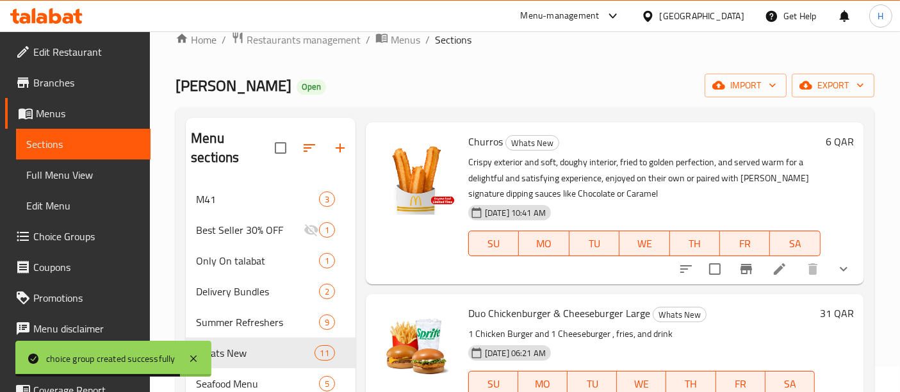
scroll to position [315, 0]
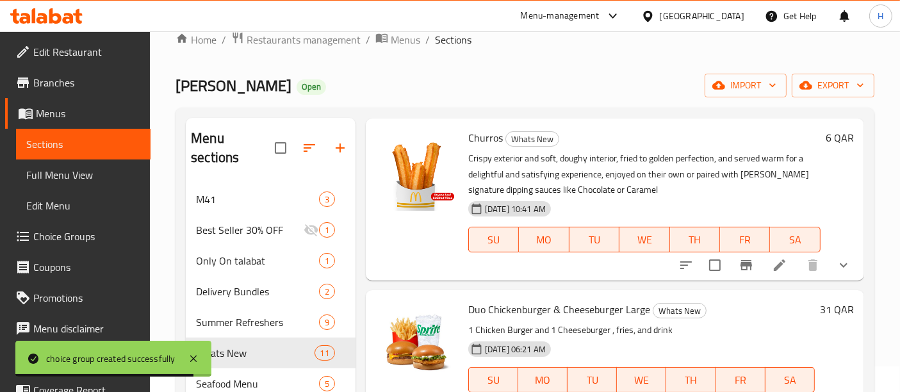
click at [772, 261] on icon at bounding box center [779, 265] width 15 height 15
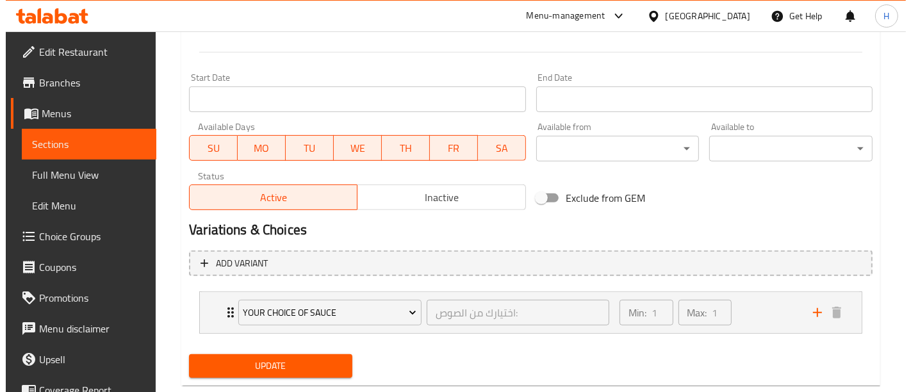
scroll to position [551, 0]
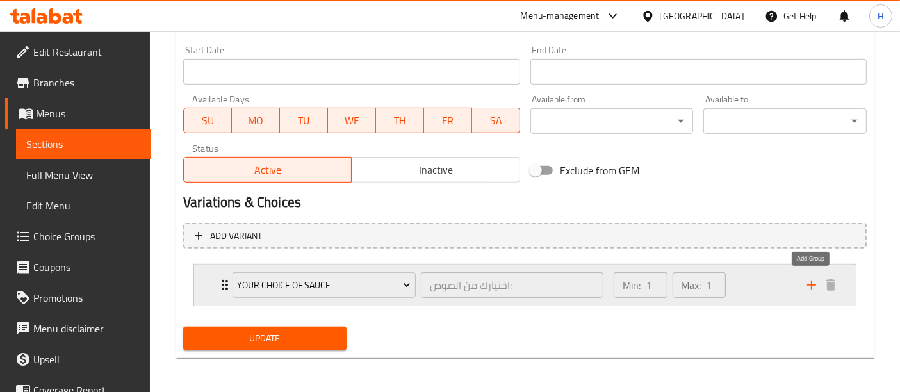
click at [813, 287] on icon "add" at bounding box center [811, 284] width 15 height 15
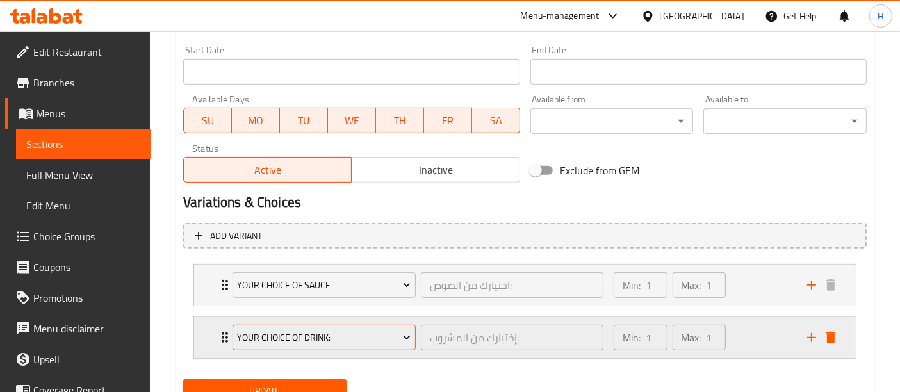
click at [325, 333] on span "Your Choice Of Drink:" at bounding box center [325, 338] width 174 height 16
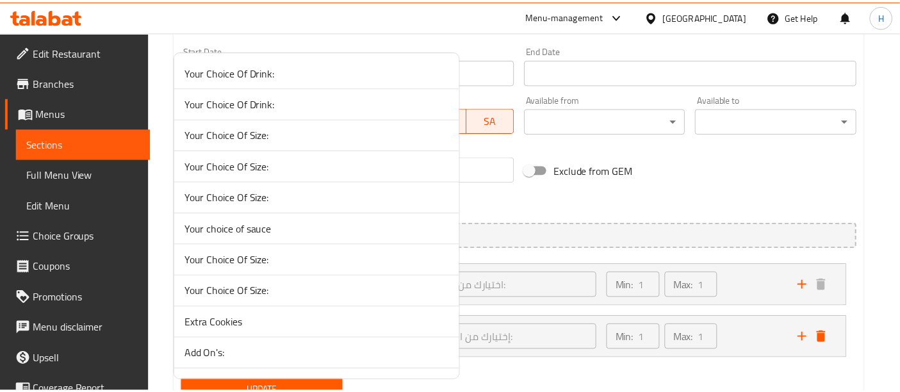
scroll to position [8283, 0]
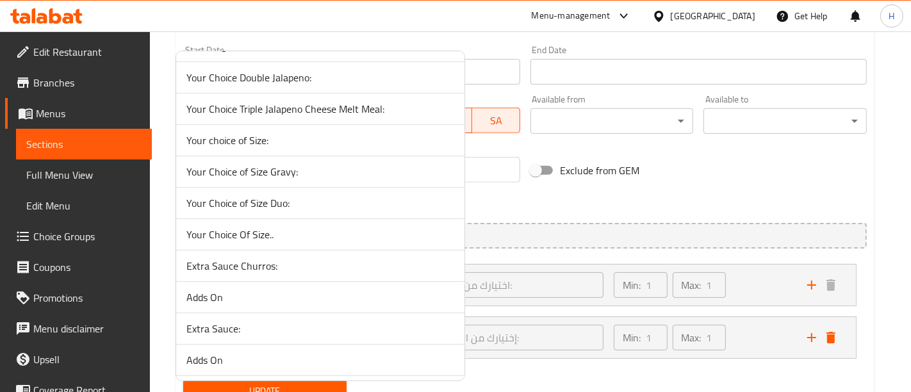
click at [281, 258] on span "Extra Sauce Churros:" at bounding box center [320, 265] width 268 height 15
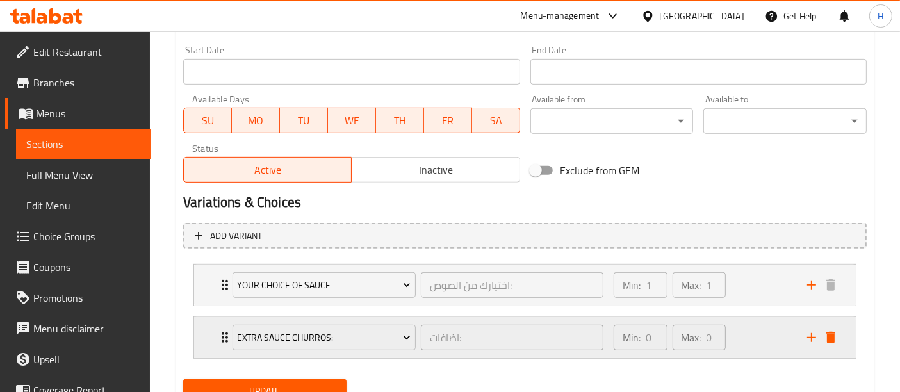
click at [761, 329] on div "Min: 0 ​ Max: 0 ​" at bounding box center [703, 337] width 194 height 41
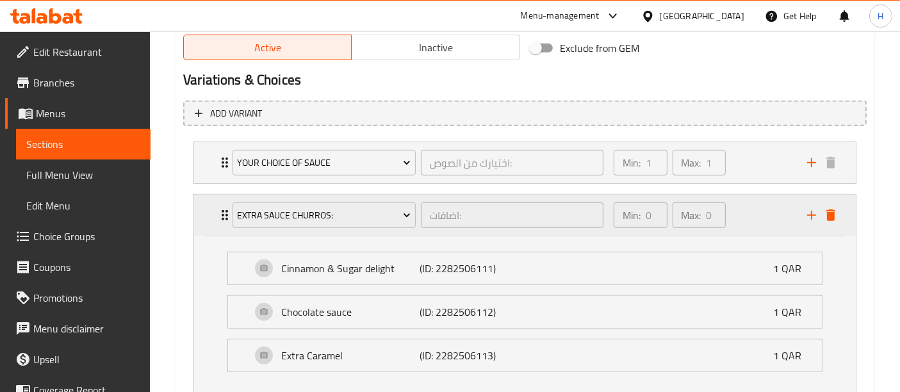
scroll to position [712, 0]
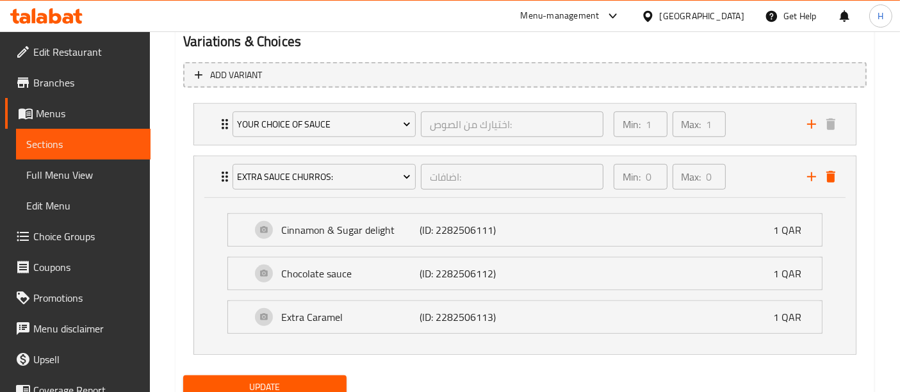
click at [324, 379] on span "Update" at bounding box center [265, 387] width 143 height 16
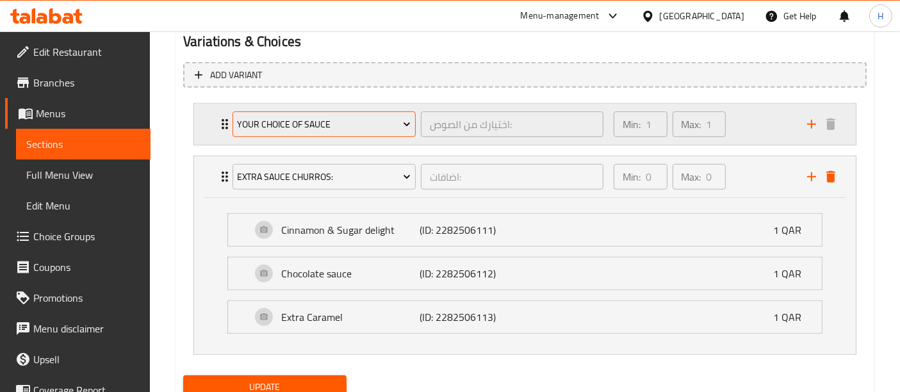
scroll to position [0, 0]
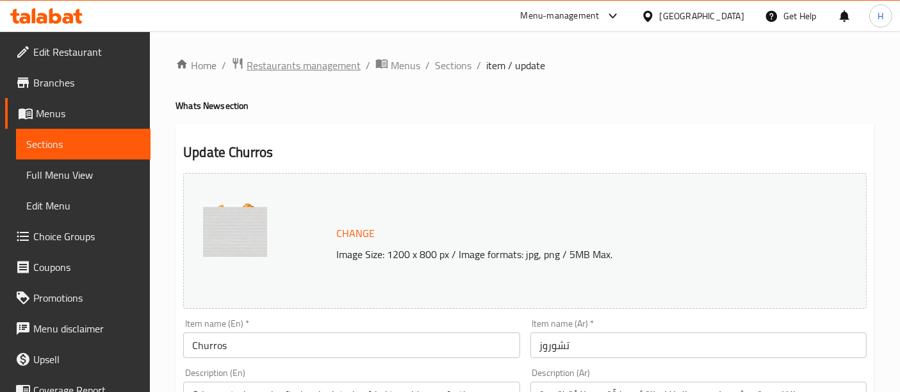
click at [314, 73] on span "Restaurants management" at bounding box center [304, 65] width 114 height 15
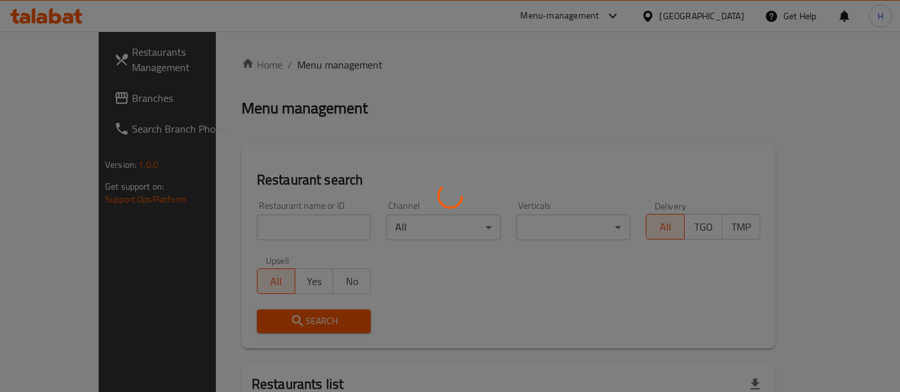
click at [284, 226] on div at bounding box center [450, 196] width 900 height 392
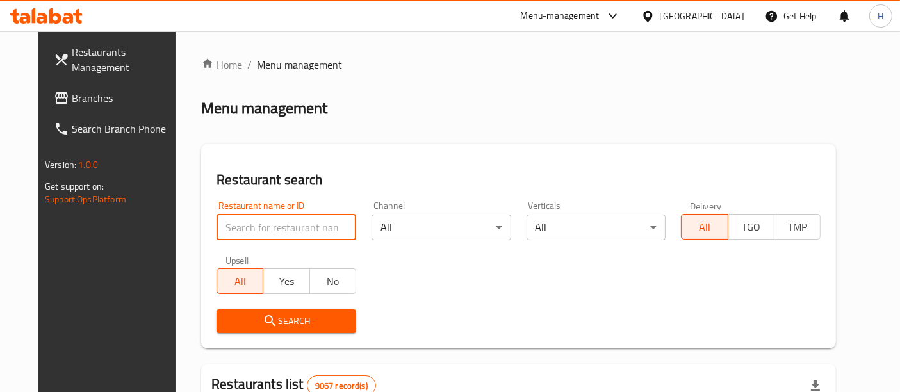
click at [315, 217] on input "search" at bounding box center [287, 228] width 140 height 26
type input "mcd"
click button "Search" at bounding box center [287, 321] width 140 height 24
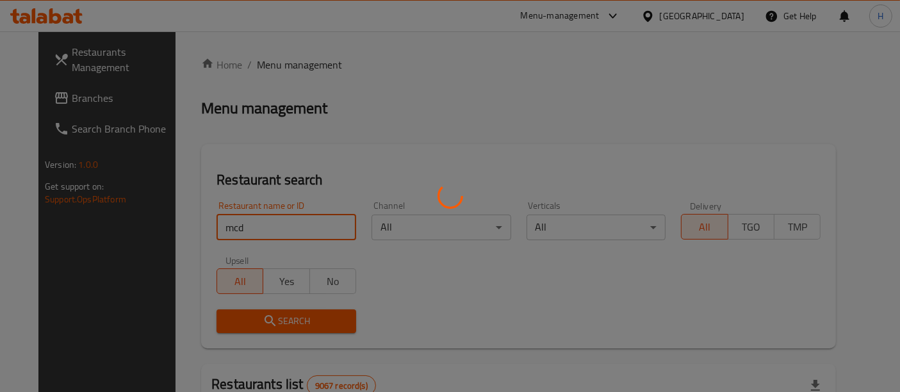
scroll to position [199, 0]
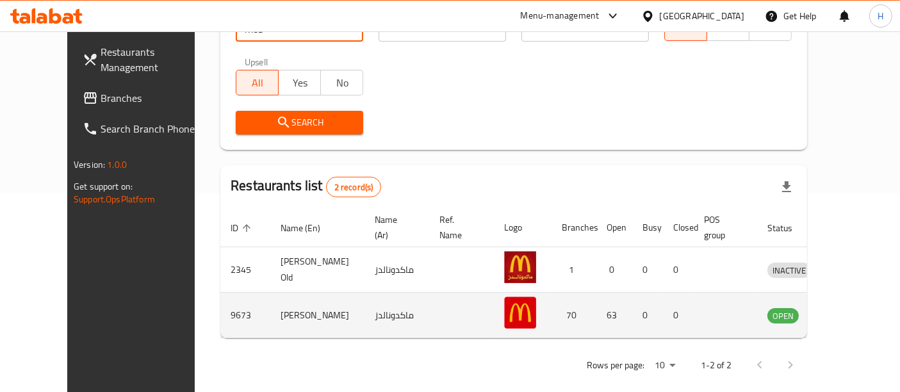
click at [852, 308] on icon "enhanced table" at bounding box center [844, 315] width 15 height 15
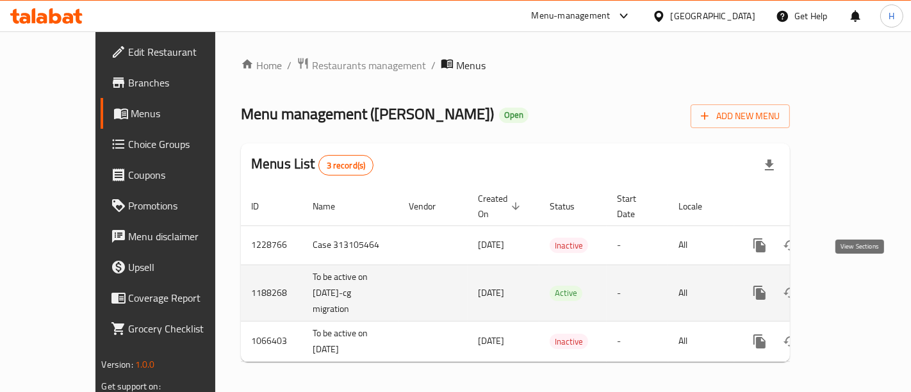
click at [857, 287] on icon "enhanced table" at bounding box center [852, 293] width 12 height 12
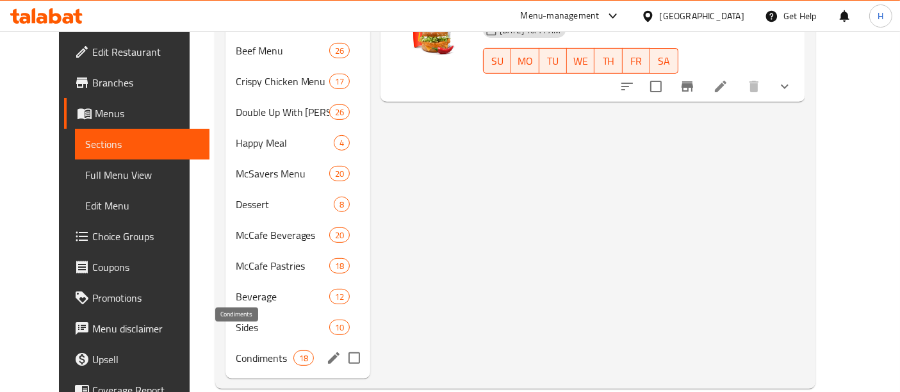
scroll to position [514, 0]
click at [242, 349] on span "Condiments" at bounding box center [265, 356] width 58 height 15
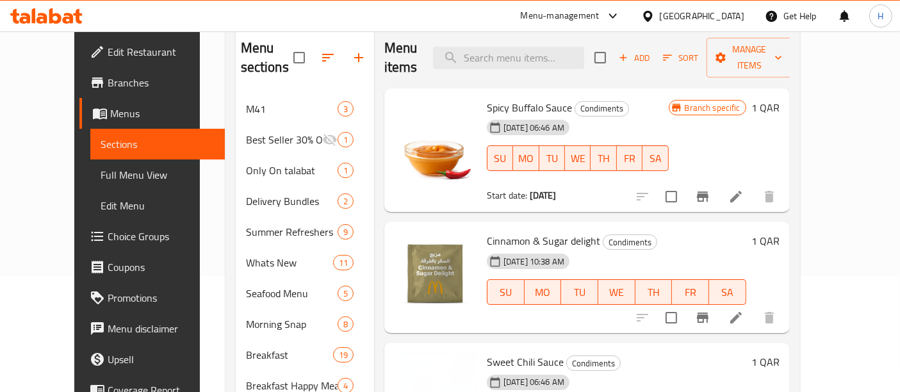
scroll to position [122, 0]
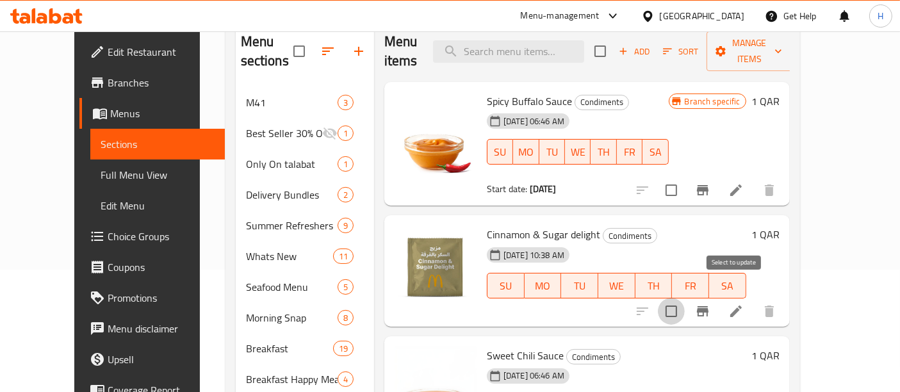
click at [685, 298] on input "checkbox" at bounding box center [671, 311] width 27 height 27
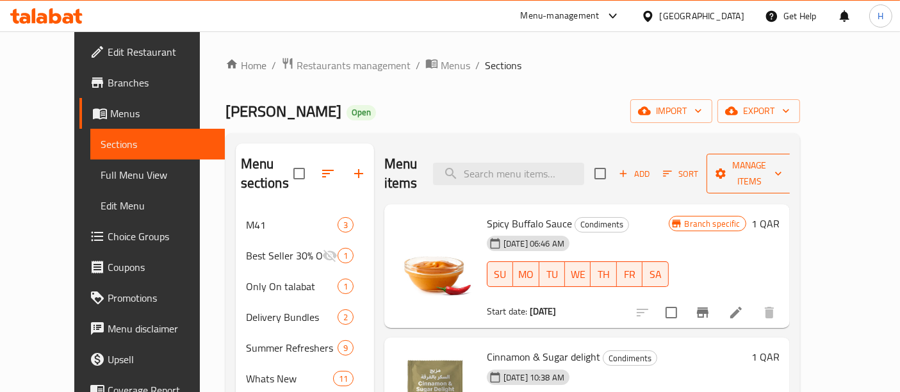
click at [782, 170] on span "Manage items" at bounding box center [749, 174] width 65 height 32
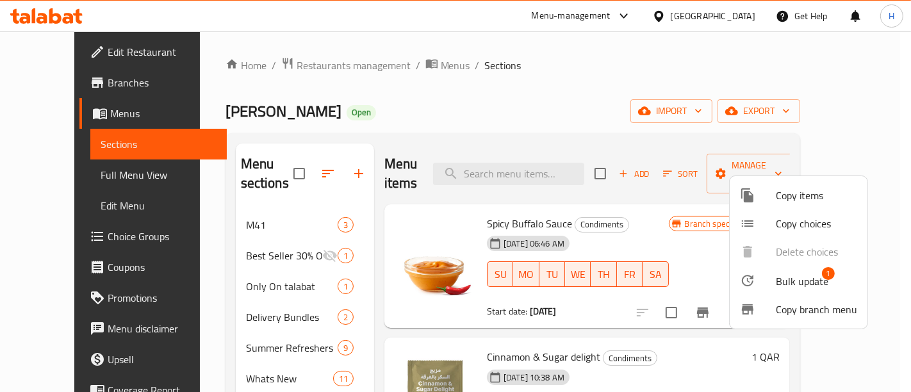
click at [790, 275] on span "Bulk update" at bounding box center [802, 281] width 53 height 15
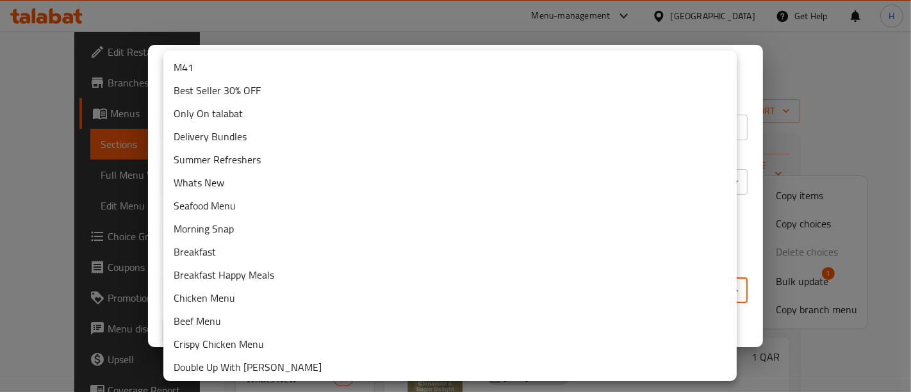
click at [411, 295] on body "​ Menu-management [GEOGRAPHIC_DATA] Get Help H Edit Restaurant Branches Menus S…" at bounding box center [455, 211] width 911 height 361
click at [297, 176] on li "Whats New" at bounding box center [449, 182] width 573 height 23
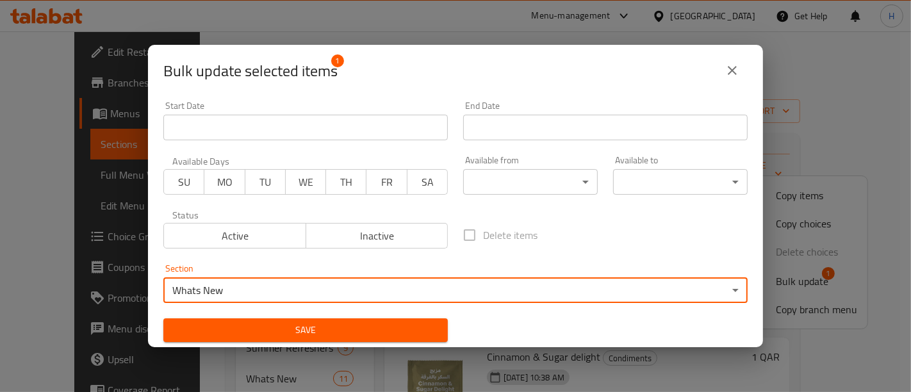
click at [277, 337] on span "Save" at bounding box center [306, 330] width 264 height 16
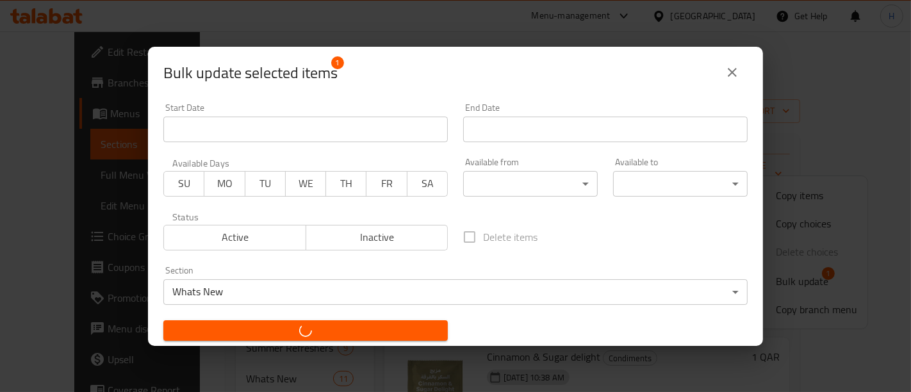
checkbox input "false"
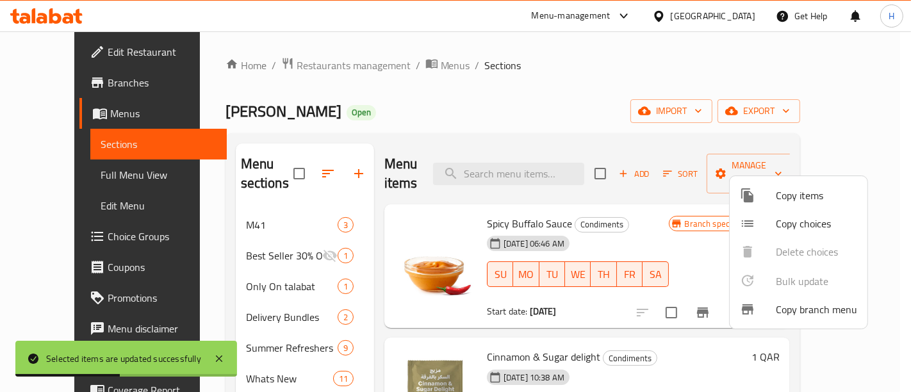
click at [256, 364] on div at bounding box center [455, 196] width 911 height 392
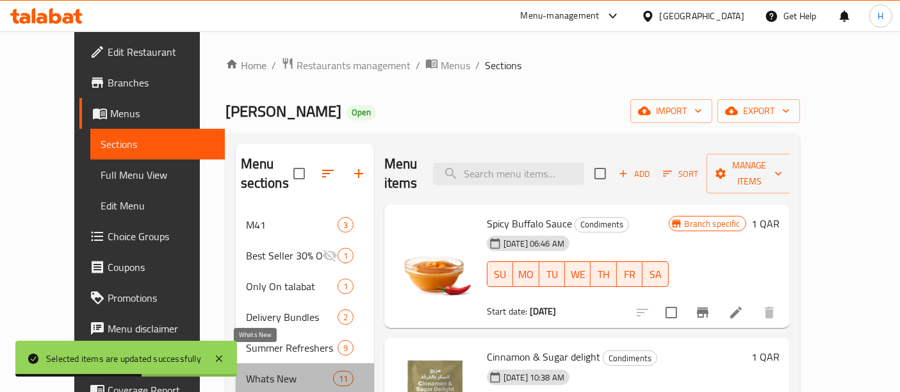
click at [256, 371] on span "Whats New" at bounding box center [289, 378] width 87 height 15
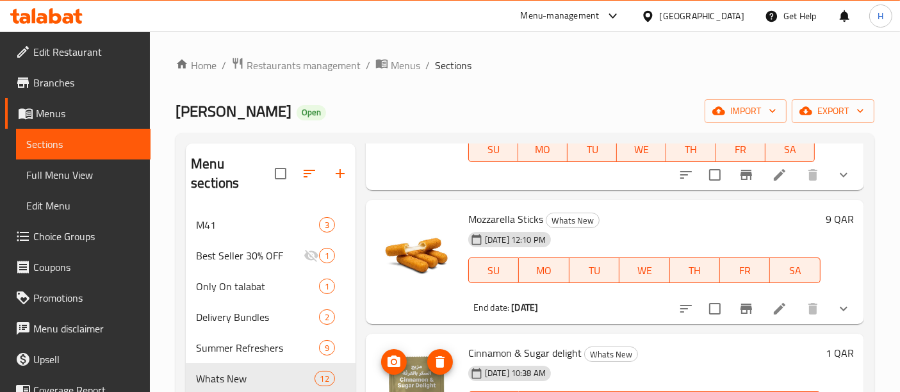
scroll to position [124, 0]
